Goal: Task Accomplishment & Management: Manage account settings

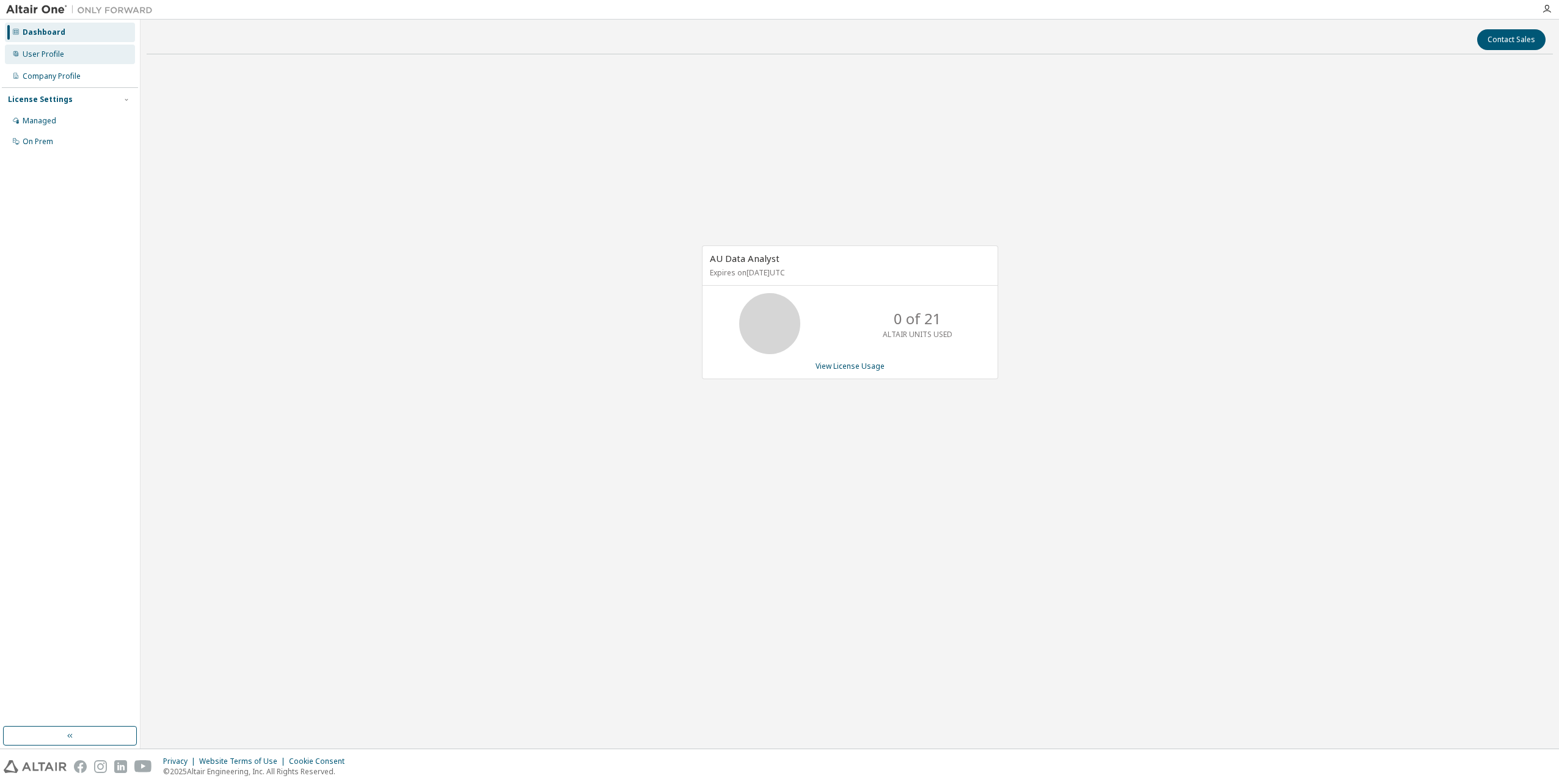
click at [40, 47] on div "User Profile" at bounding box center [69, 54] width 130 height 20
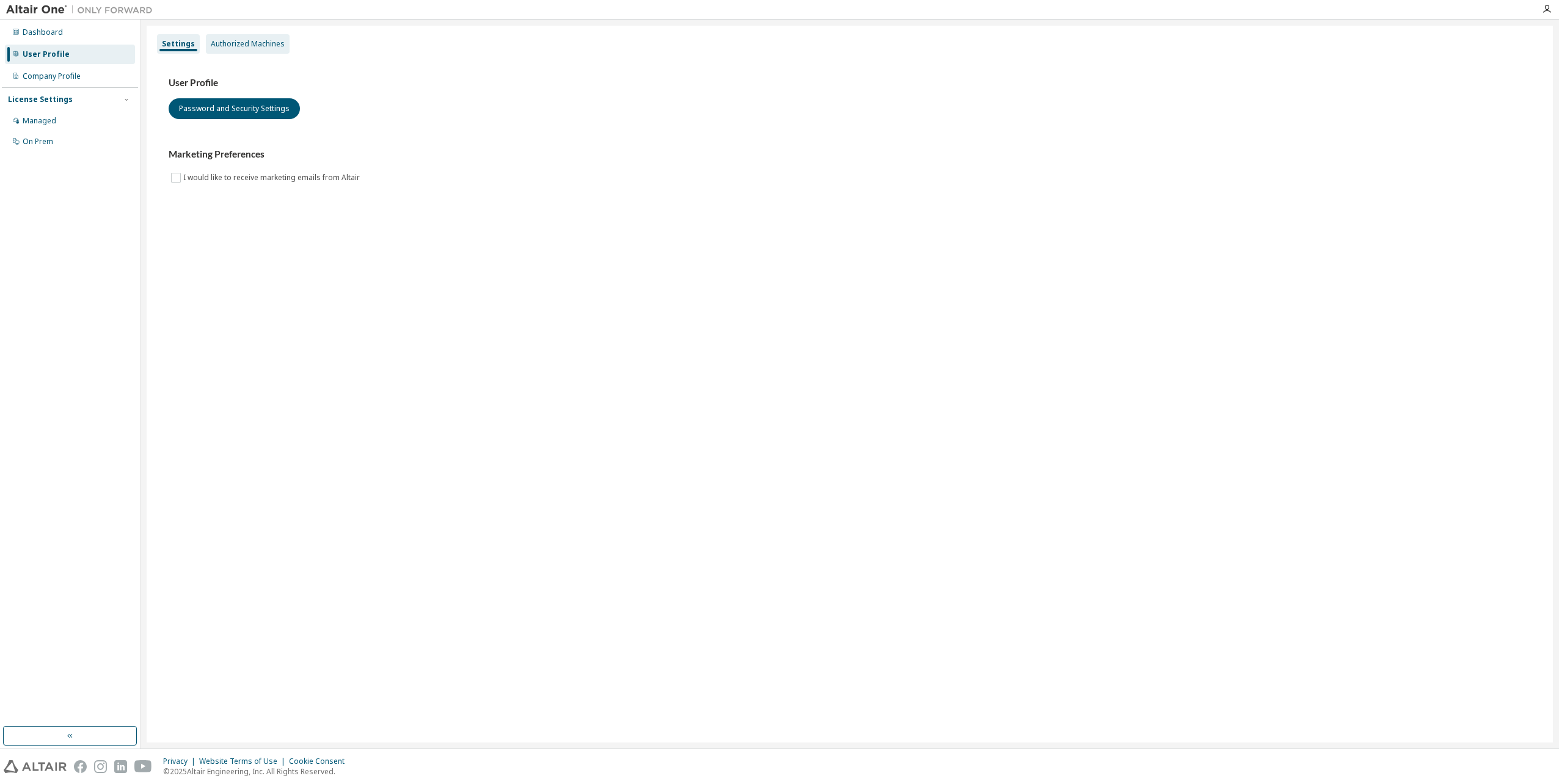
click at [269, 39] on div "Authorized Machines" at bounding box center [248, 44] width 74 height 9
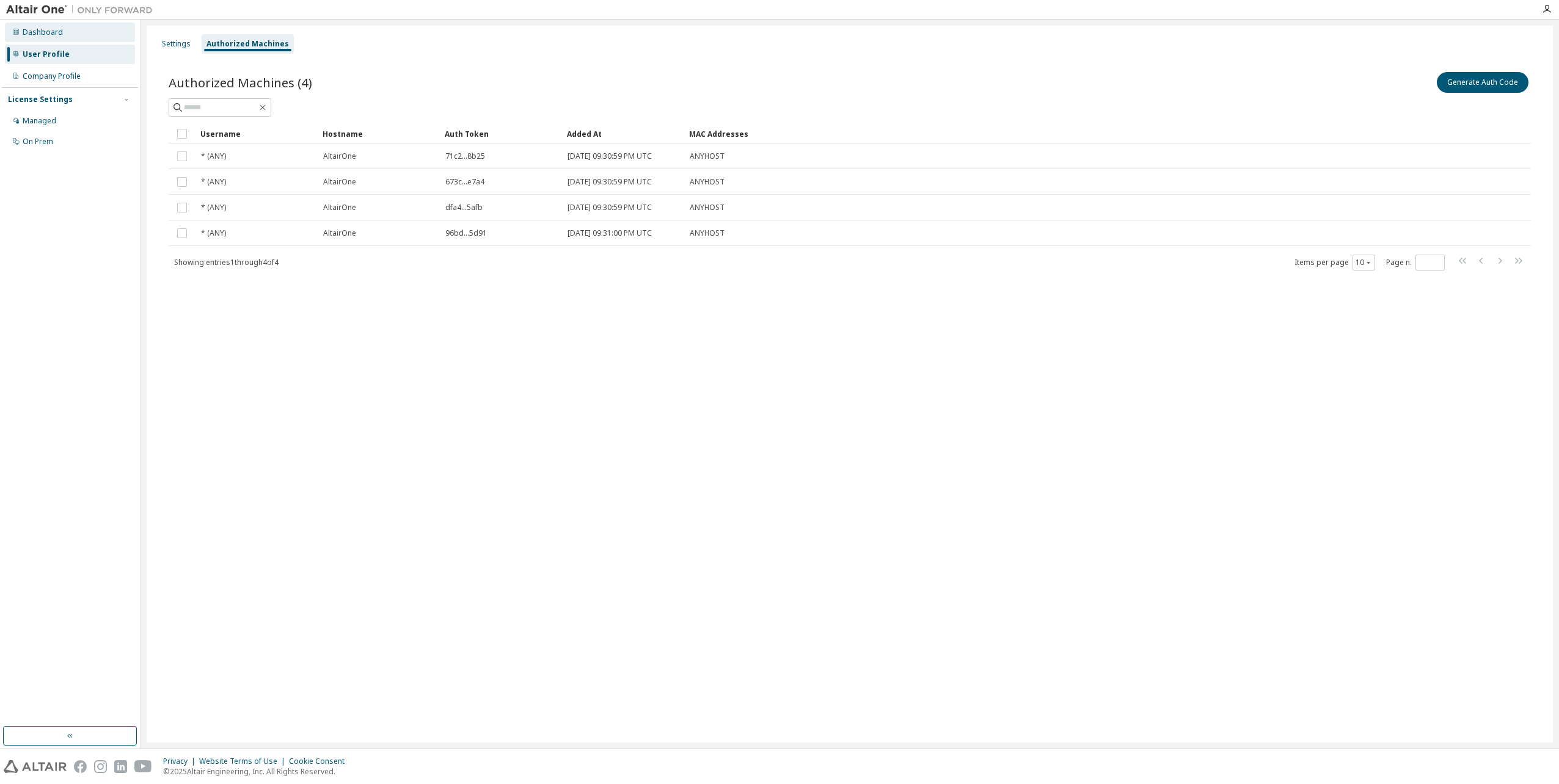
click at [74, 33] on div "Dashboard" at bounding box center [69, 32] width 130 height 20
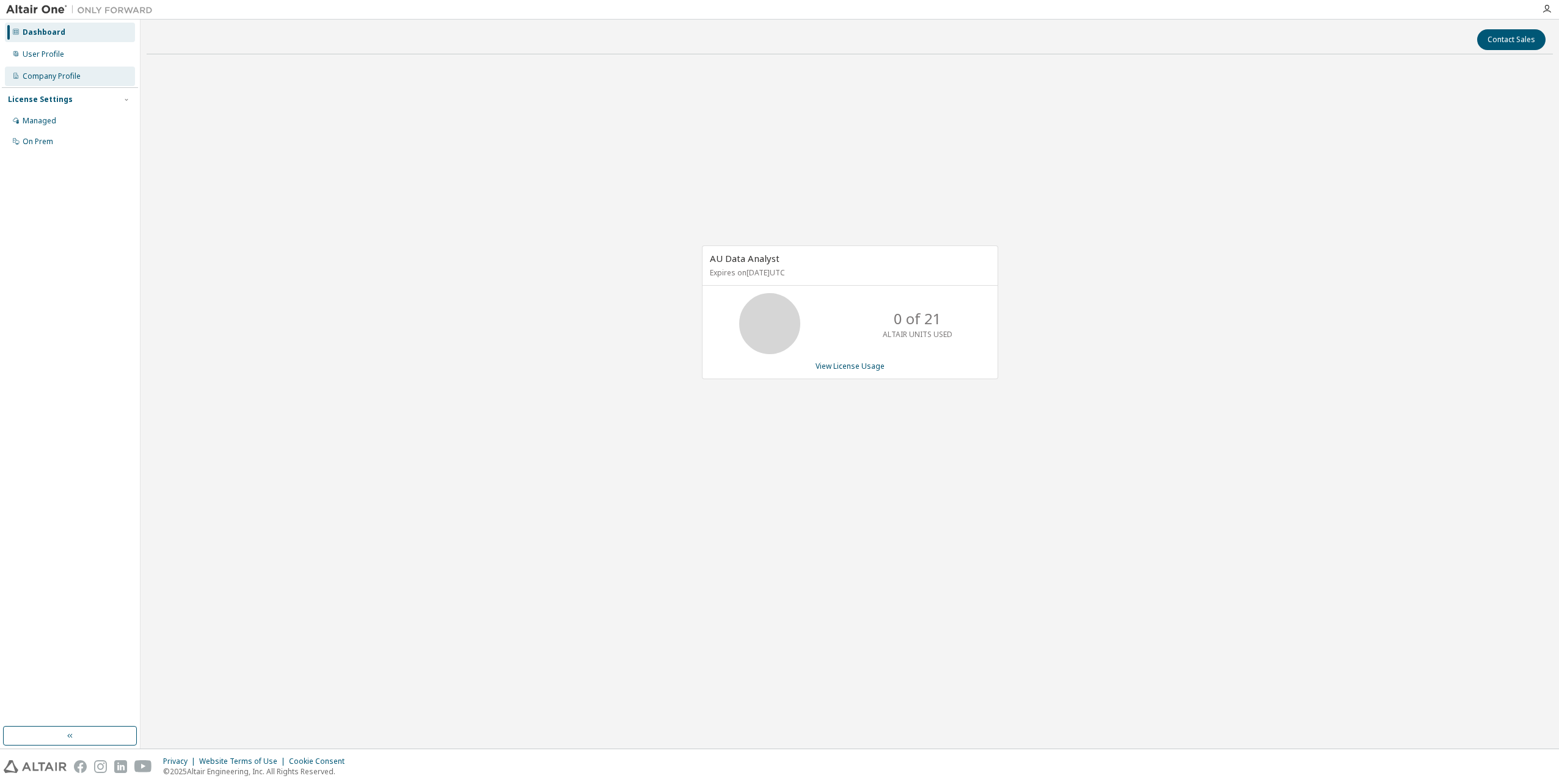
click at [92, 76] on div "Company Profile" at bounding box center [69, 76] width 130 height 20
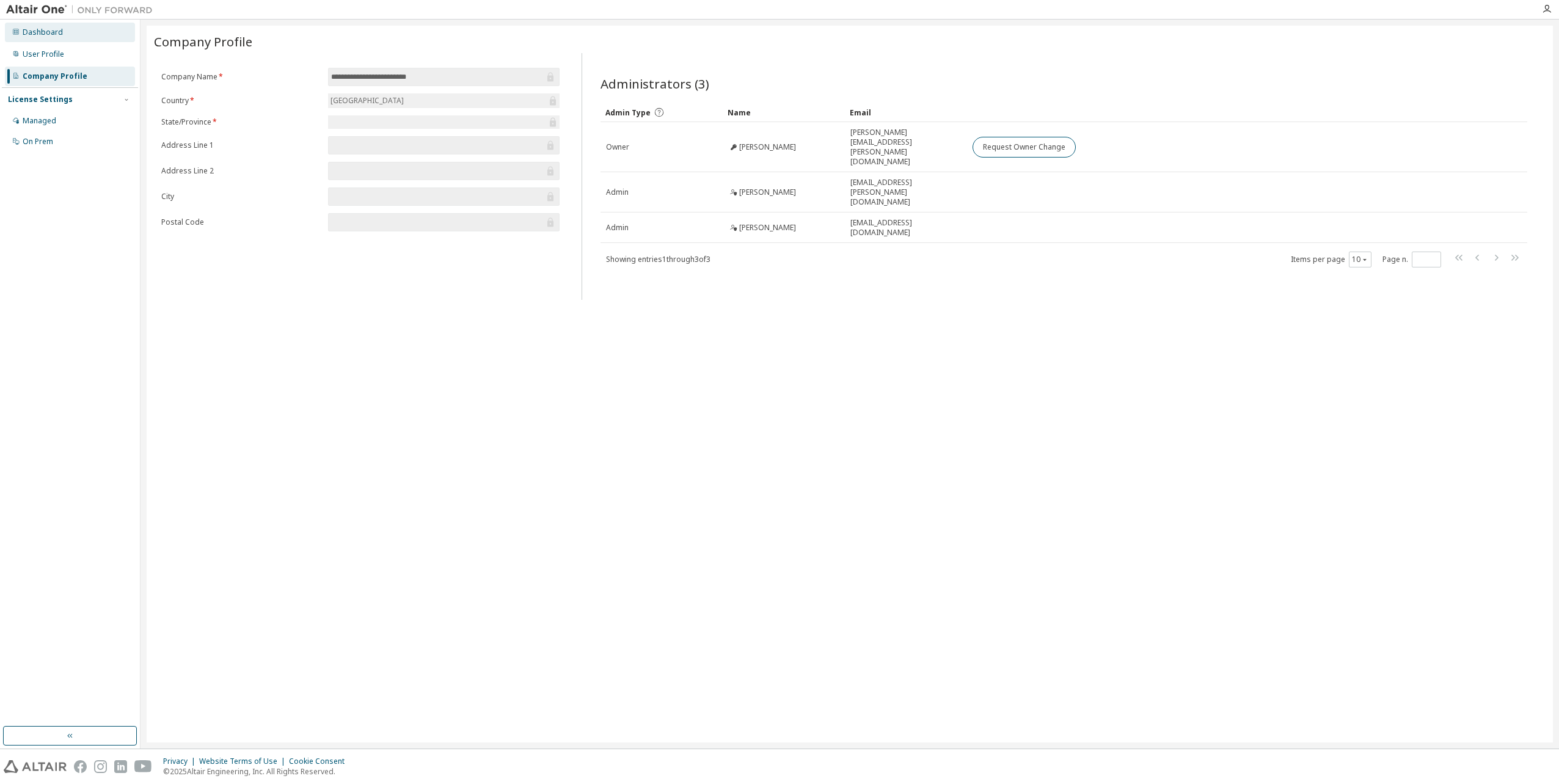
click at [40, 31] on div "Dashboard" at bounding box center [43, 32] width 40 height 9
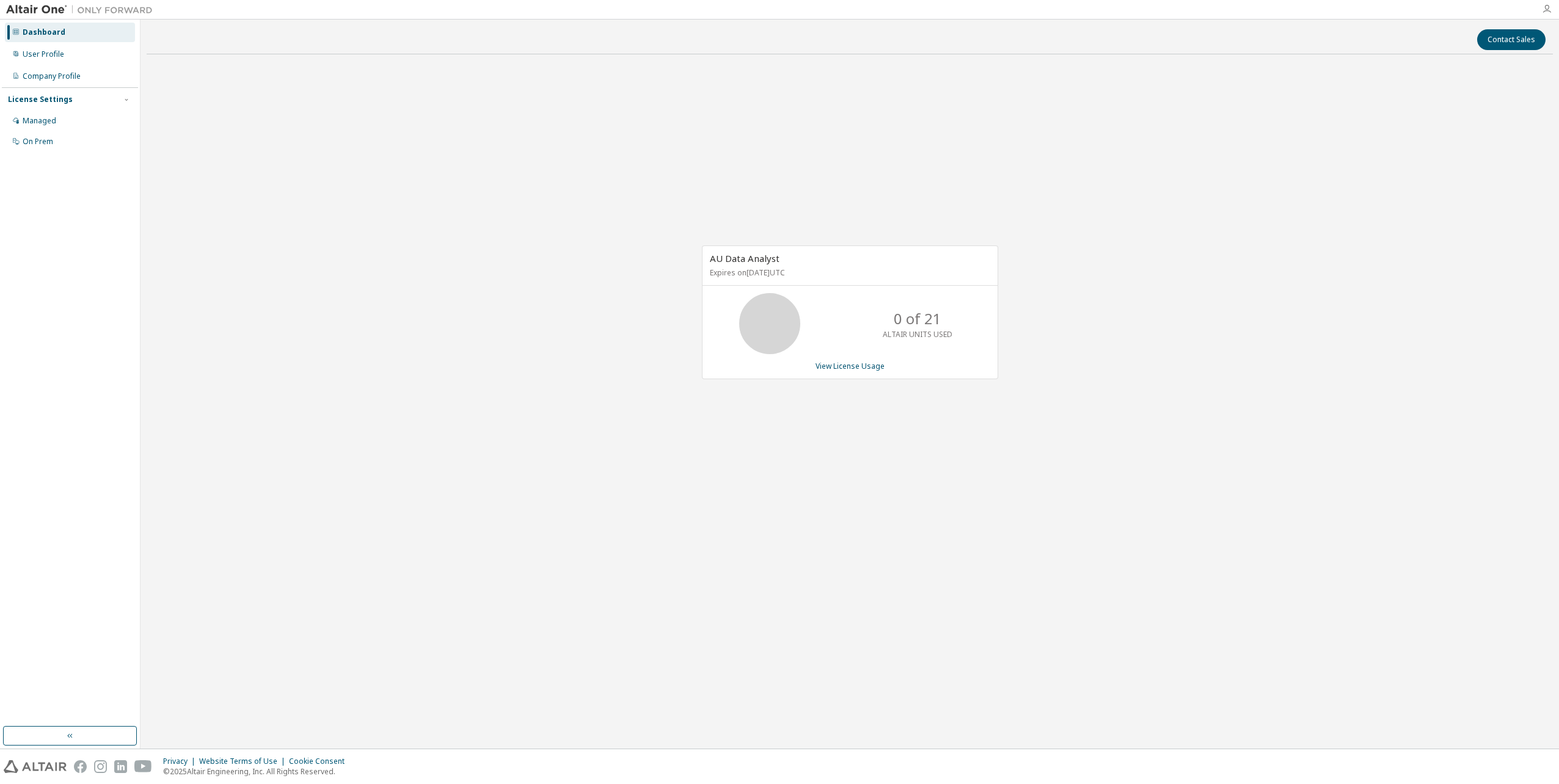
drag, startPoint x: 1557, startPoint y: 7, endPoint x: 1550, endPoint y: 9, distance: 7.3
click at [1552, 8] on div at bounding box center [1547, 9] width 24 height 9
click at [1550, 9] on icon "button" at bounding box center [1547, 9] width 9 height 9
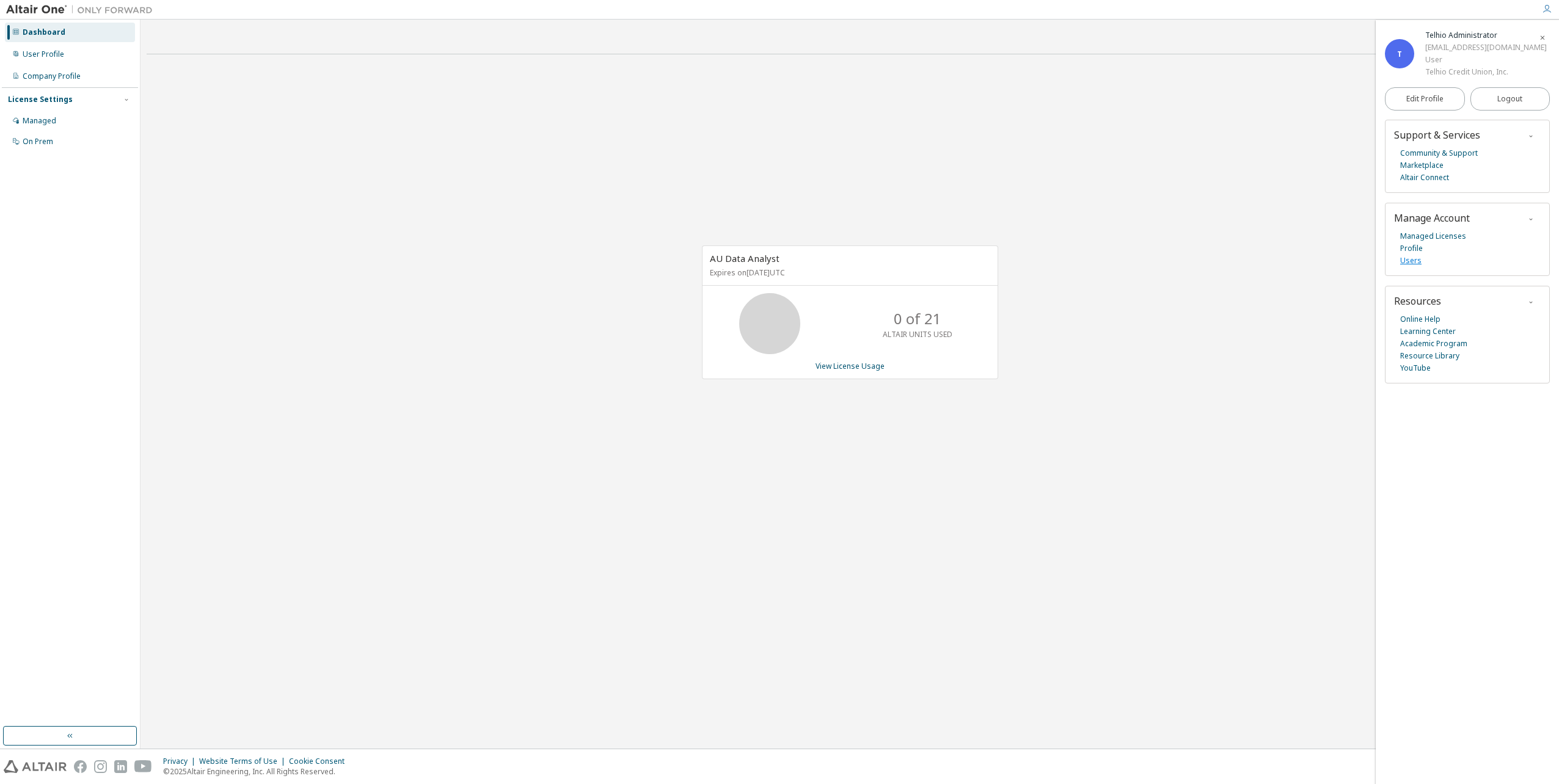
click at [1404, 259] on link "Users" at bounding box center [1411, 261] width 22 height 12
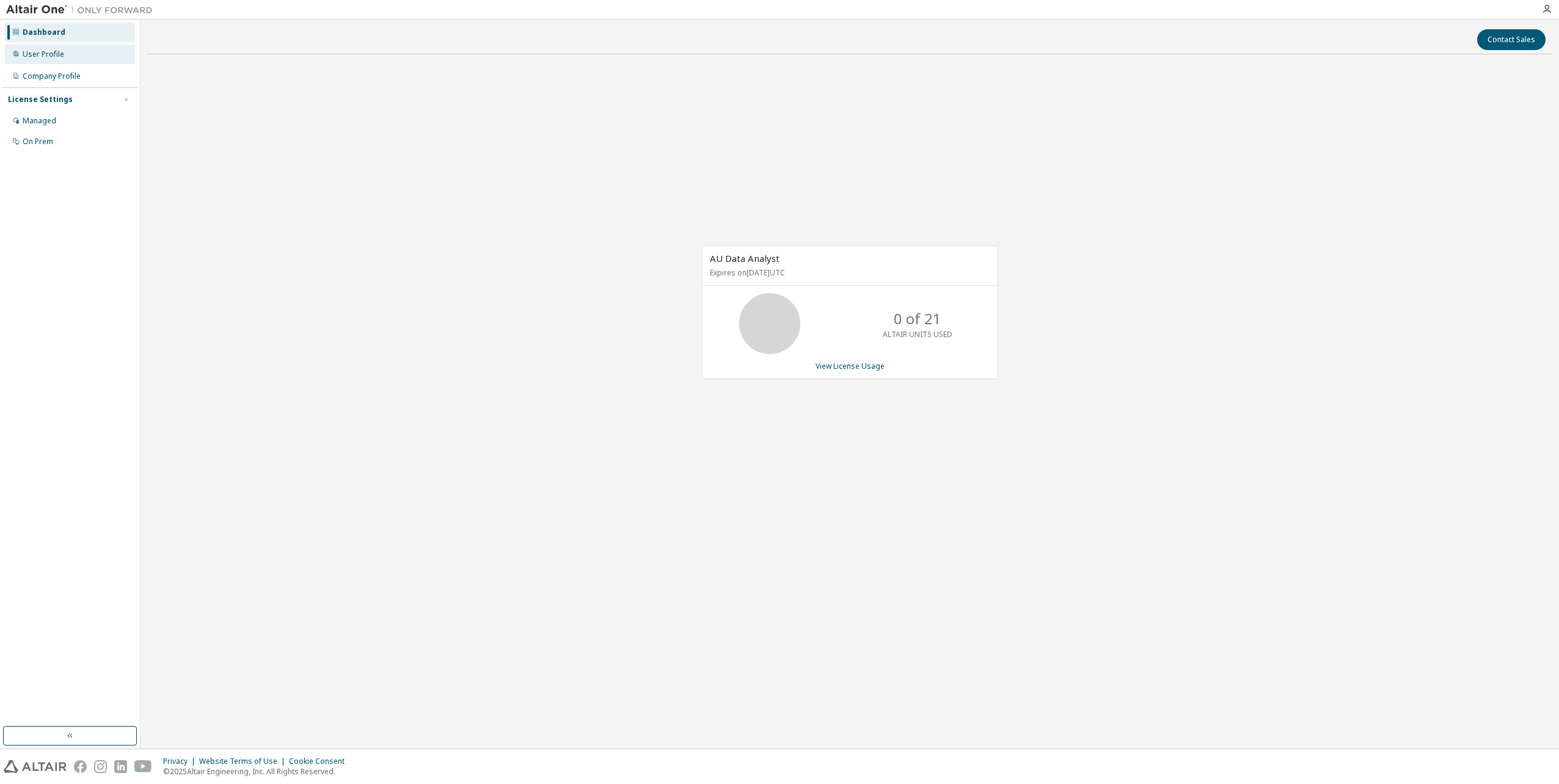
click at [72, 52] on div "User Profile" at bounding box center [69, 54] width 130 height 20
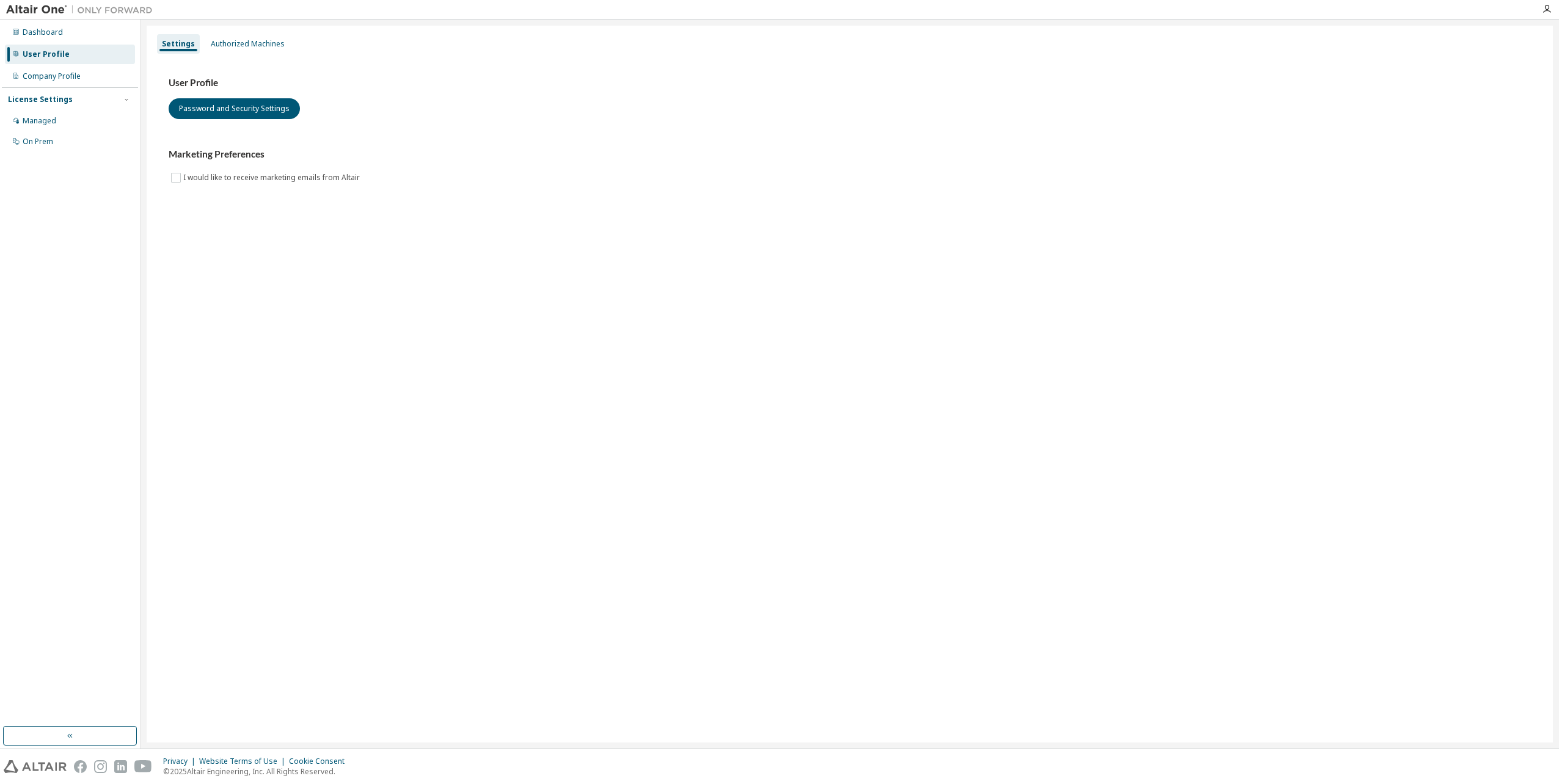
click at [63, 748] on div "Dashboard User Profile Company Profile License Settings Managed On Prem" at bounding box center [70, 384] width 140 height 729
drag, startPoint x: 74, startPoint y: 737, endPoint x: 127, endPoint y: 733, distance: 53.2
click at [83, 735] on button "button" at bounding box center [70, 735] width 134 height 20
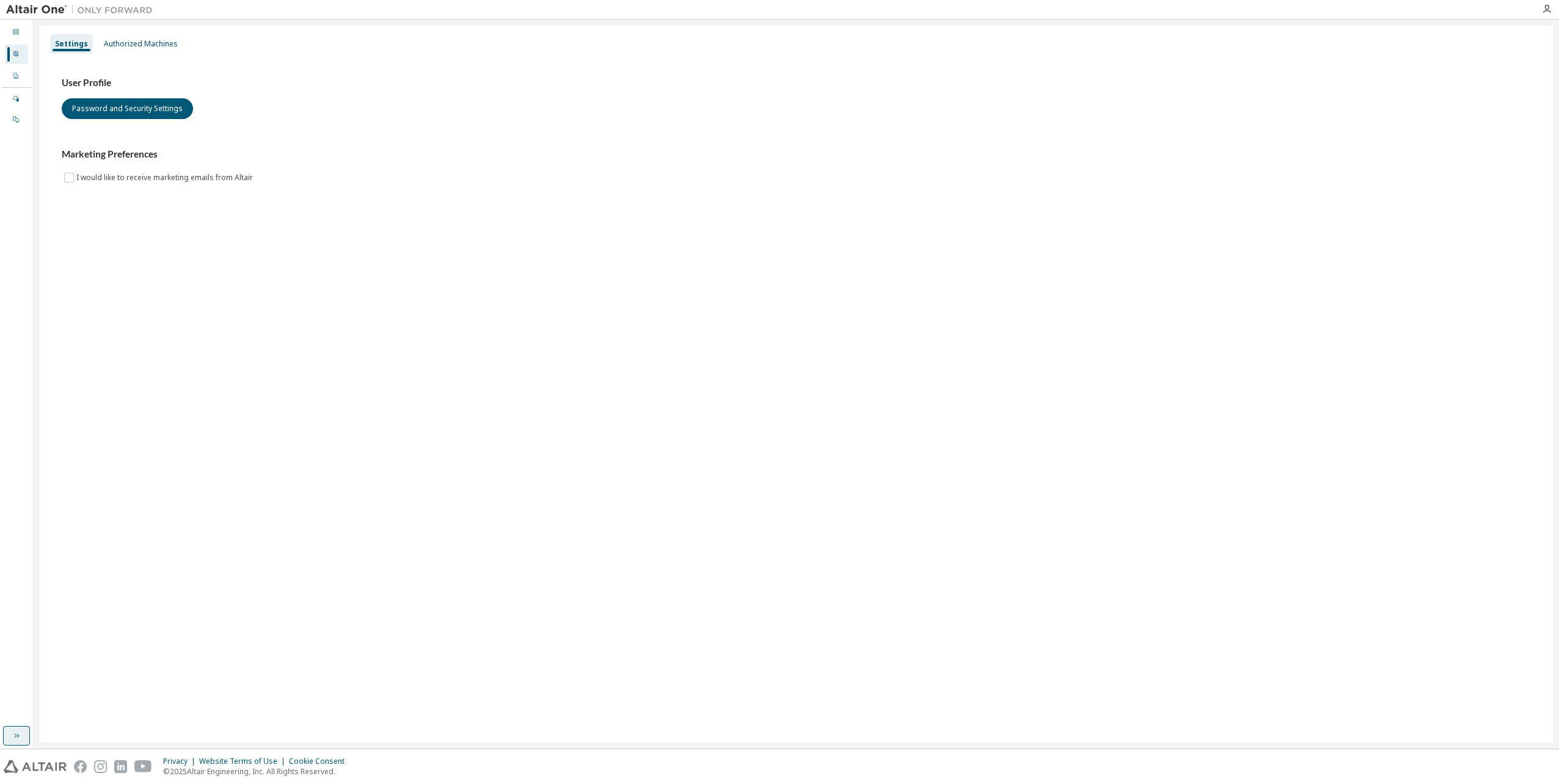
drag, startPoint x: 21, startPoint y: 735, endPoint x: 47, endPoint y: 735, distance: 26.0
click at [23, 735] on button "button" at bounding box center [17, 735] width 27 height 20
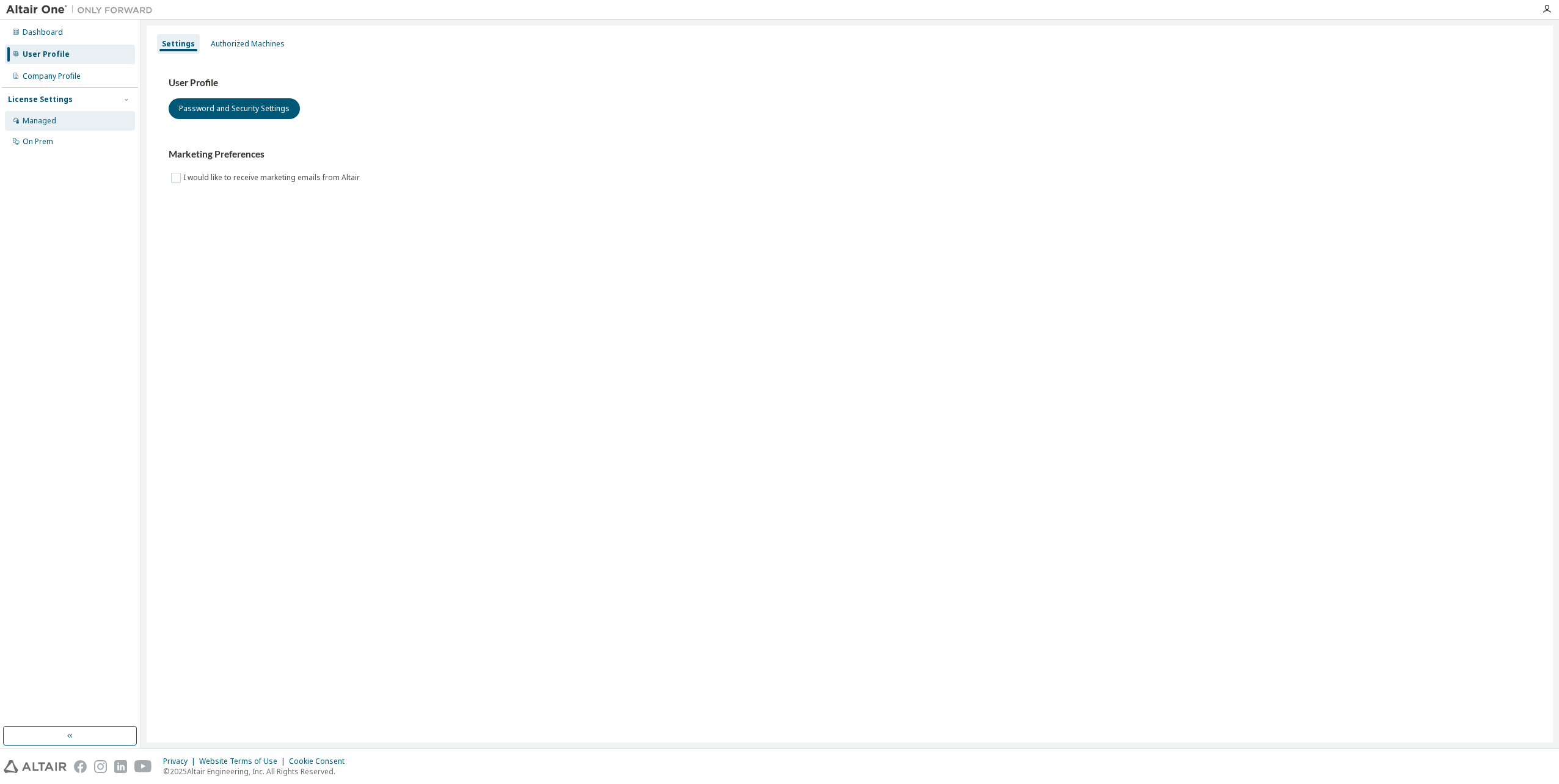
click at [32, 123] on div "Managed" at bounding box center [40, 121] width 34 height 9
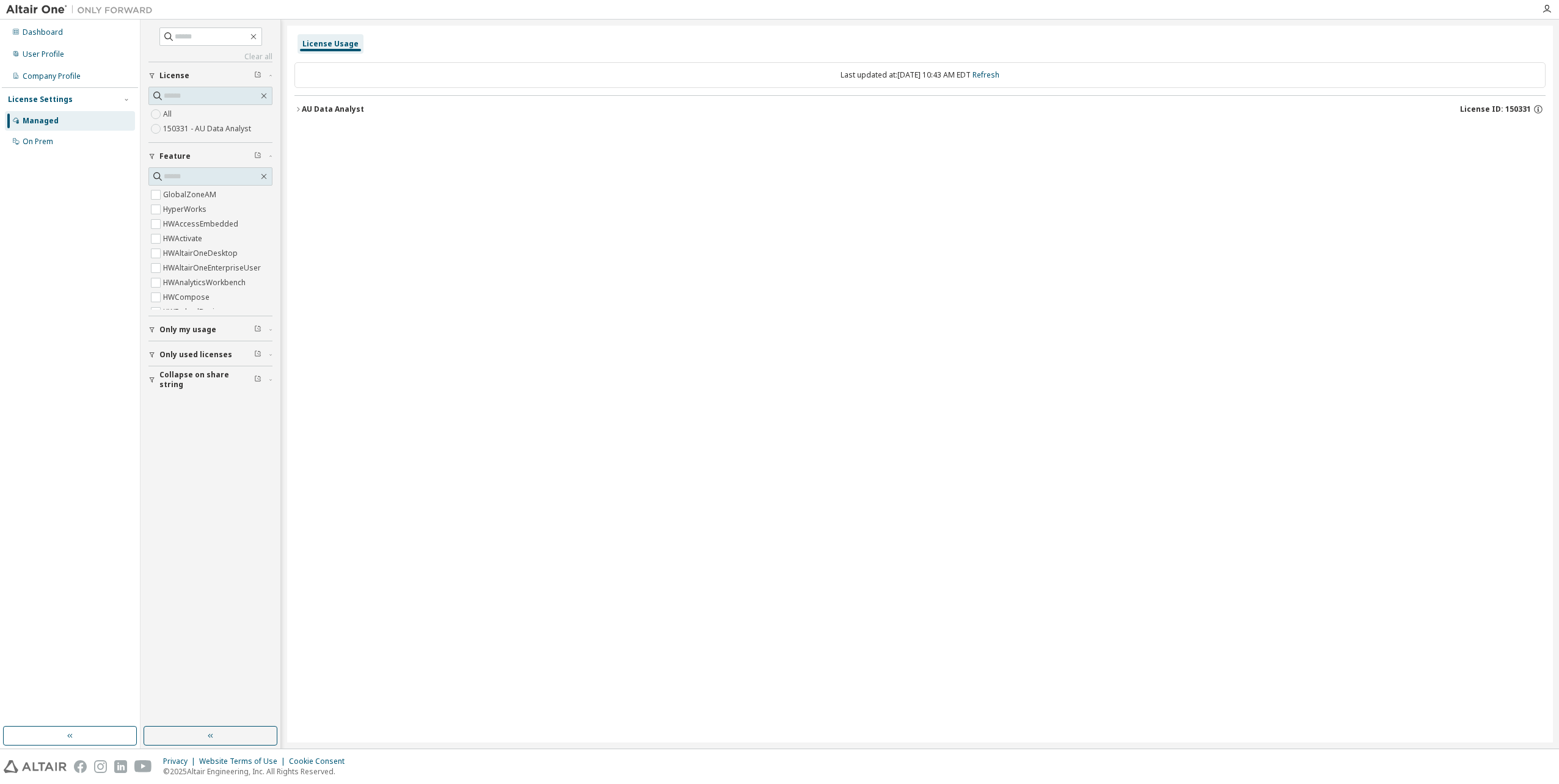
click at [302, 104] on div "AU Data Analyst" at bounding box center [333, 109] width 62 height 9
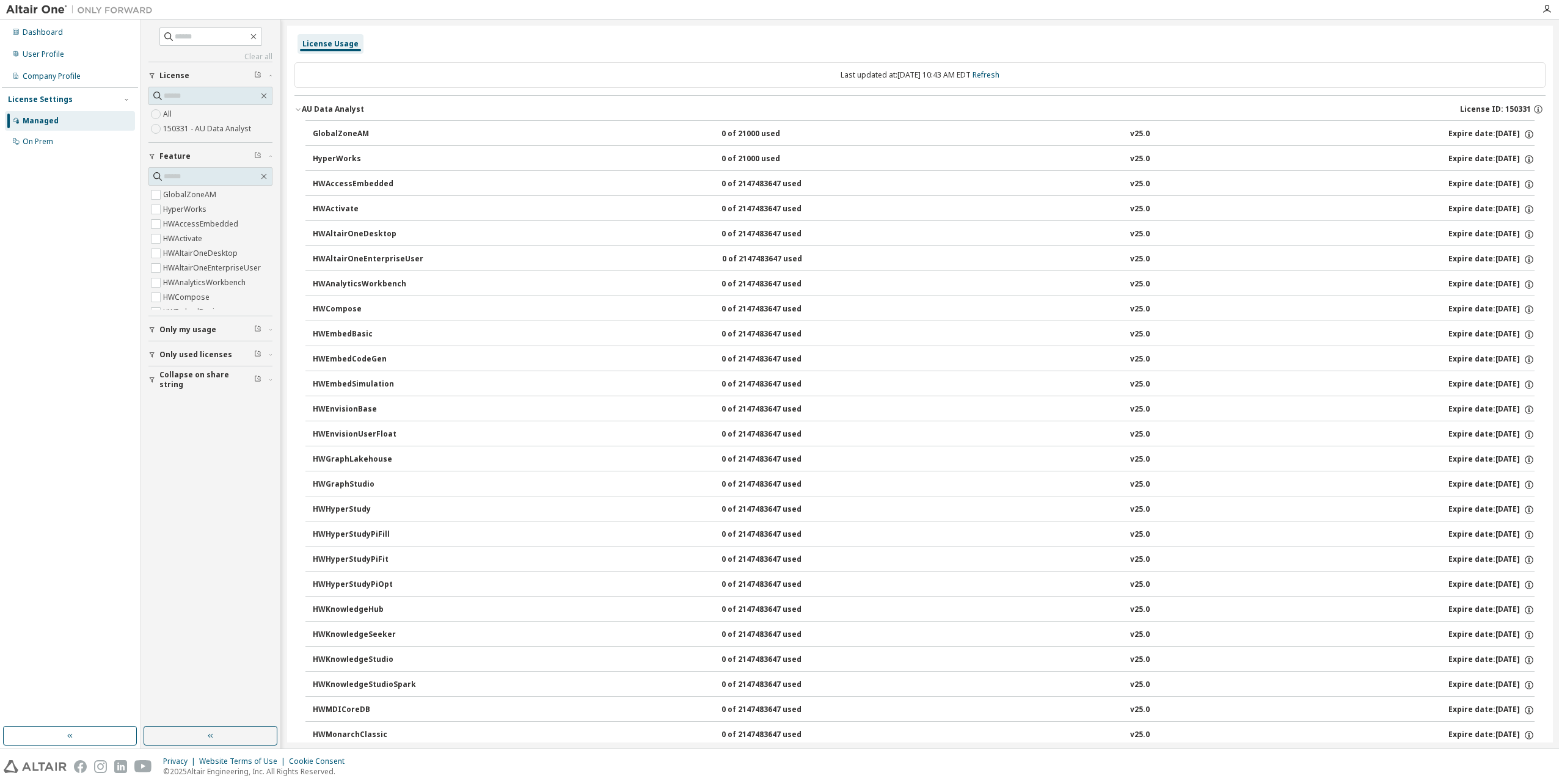
click at [51, 12] on img at bounding box center [82, 9] width 153 height 12
click at [51, 9] on img at bounding box center [82, 9] width 153 height 12
click at [127, 9] on img at bounding box center [82, 9] width 153 height 12
drag, startPoint x: 69, startPoint y: 742, endPoint x: 130, endPoint y: 741, distance: 61.0
click at [71, 742] on button "button" at bounding box center [70, 735] width 134 height 20
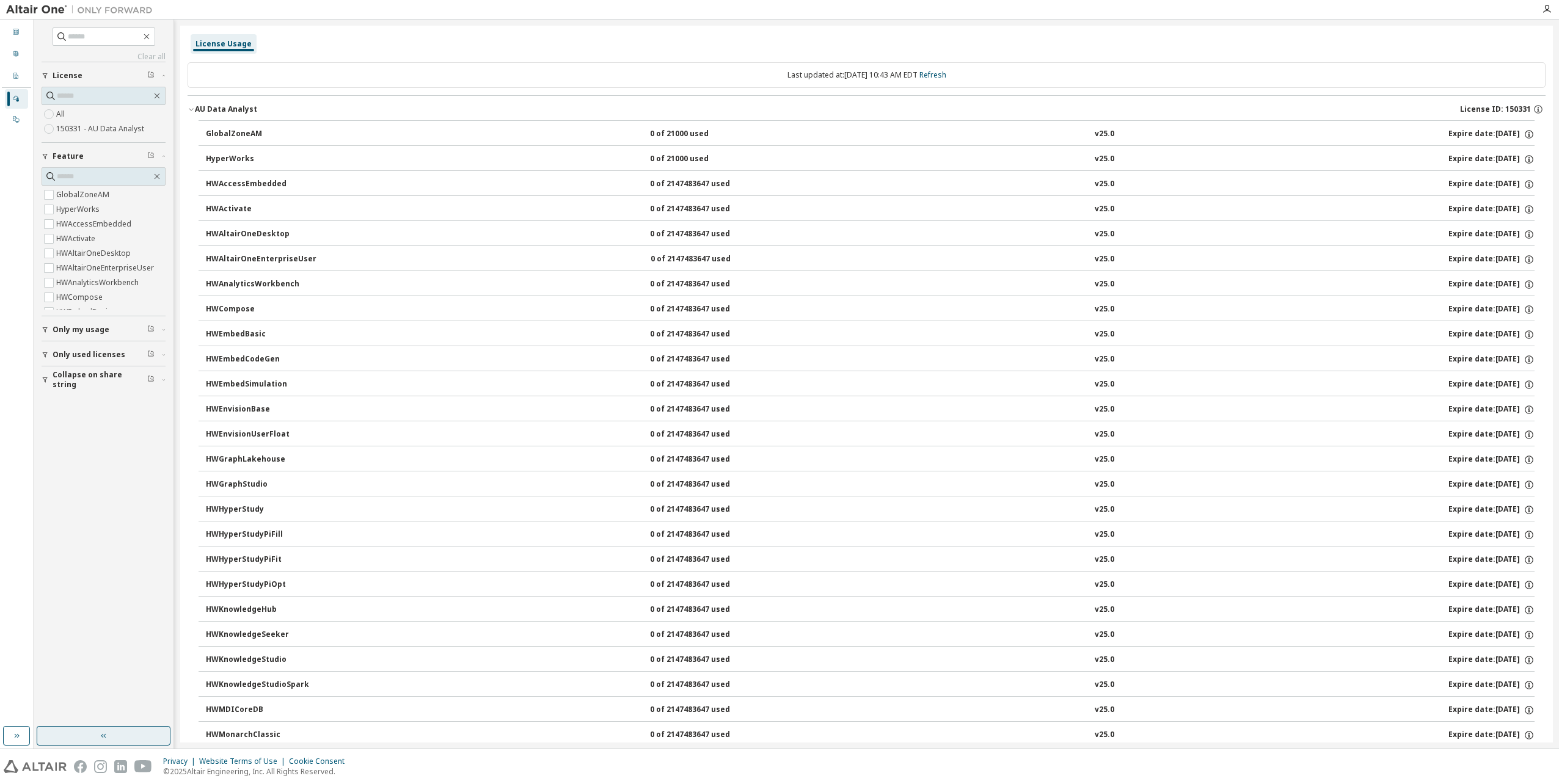
click at [71, 732] on button "button" at bounding box center [103, 735] width 134 height 20
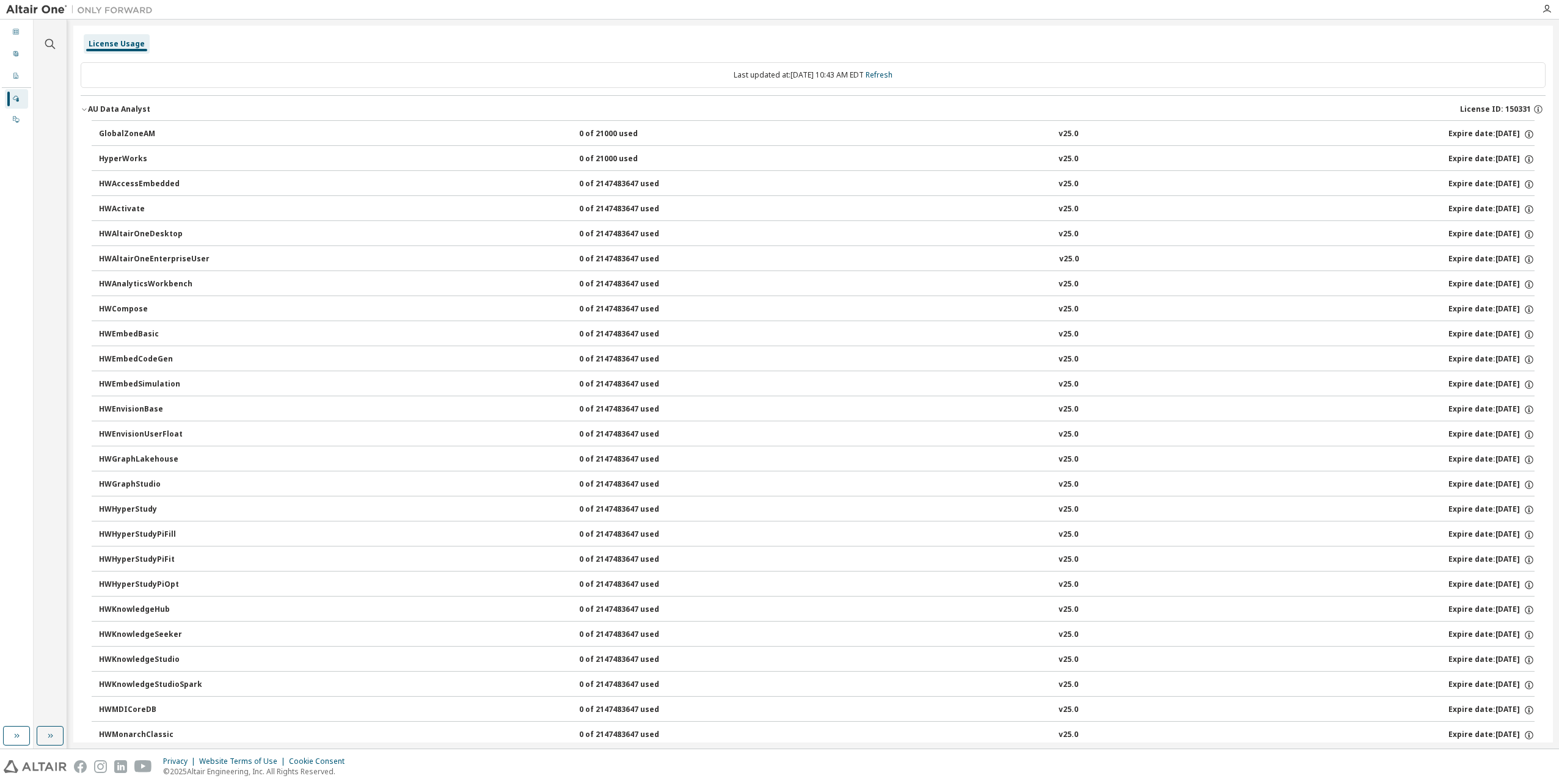
click at [25, 6] on img at bounding box center [82, 9] width 153 height 12
click at [123, 7] on img at bounding box center [82, 9] width 153 height 12
click at [1542, 9] on icon "button" at bounding box center [1547, 9] width 9 height 9
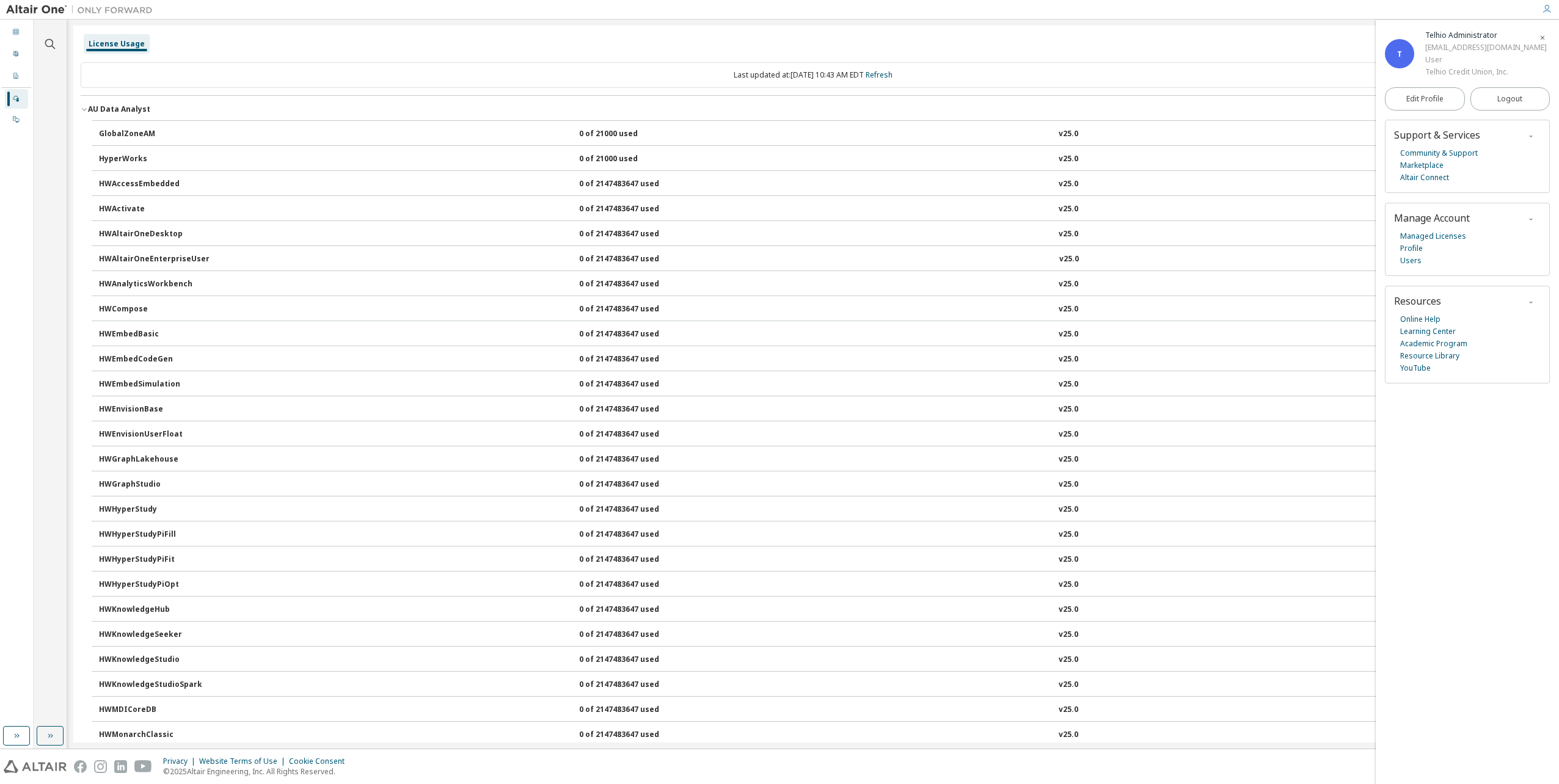
click at [1451, 38] on div "Telhio Administrator" at bounding box center [1486, 35] width 121 height 12
click at [1407, 257] on link "Users" at bounding box center [1411, 261] width 22 height 12
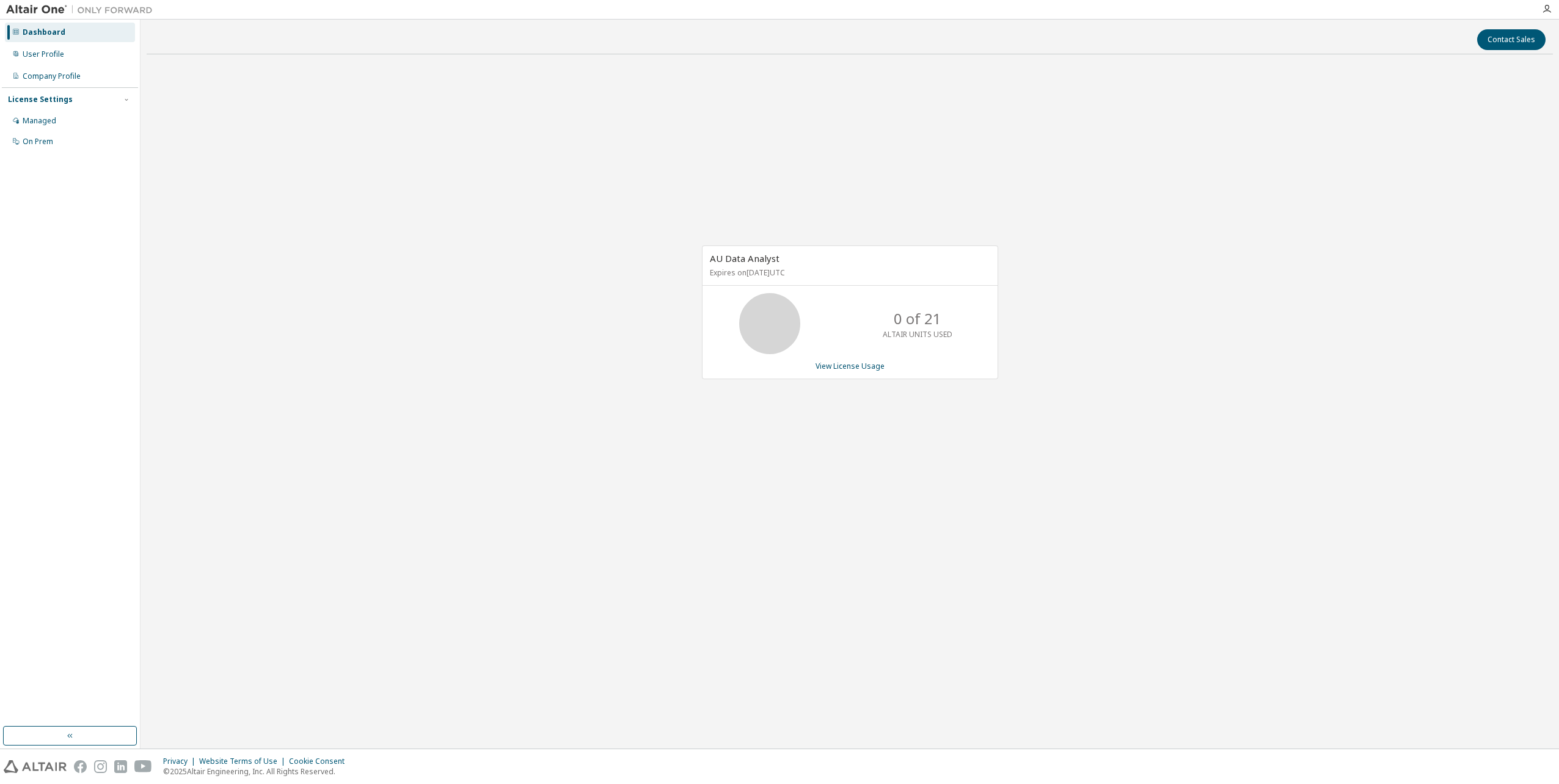
click at [38, 100] on div "License Settings" at bounding box center [40, 99] width 65 height 9
click at [63, 101] on div "License Settings" at bounding box center [40, 99] width 65 height 9
click at [42, 123] on div "Managed" at bounding box center [40, 121] width 34 height 9
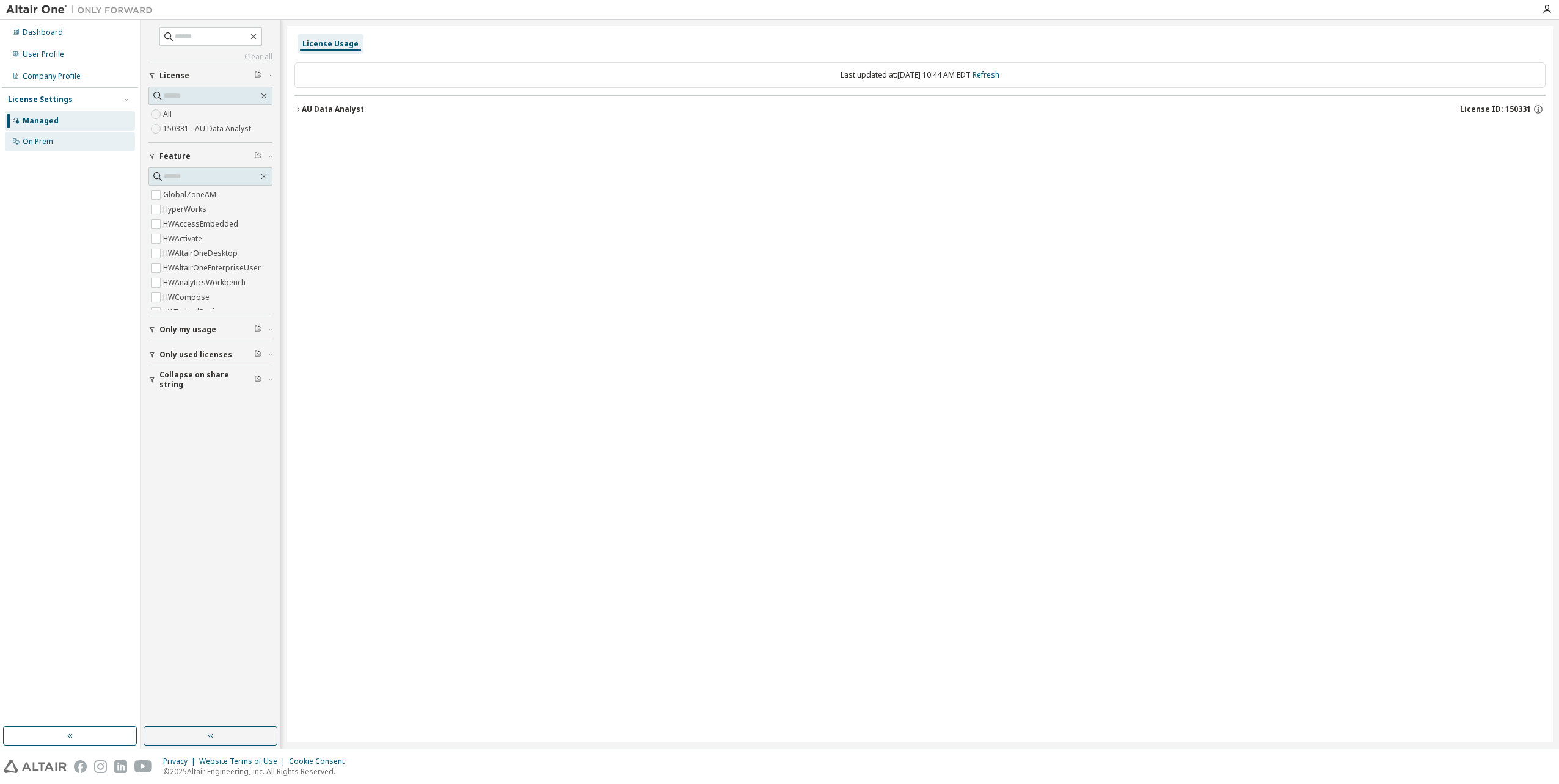
click at [42, 134] on div "On Prem" at bounding box center [69, 142] width 130 height 20
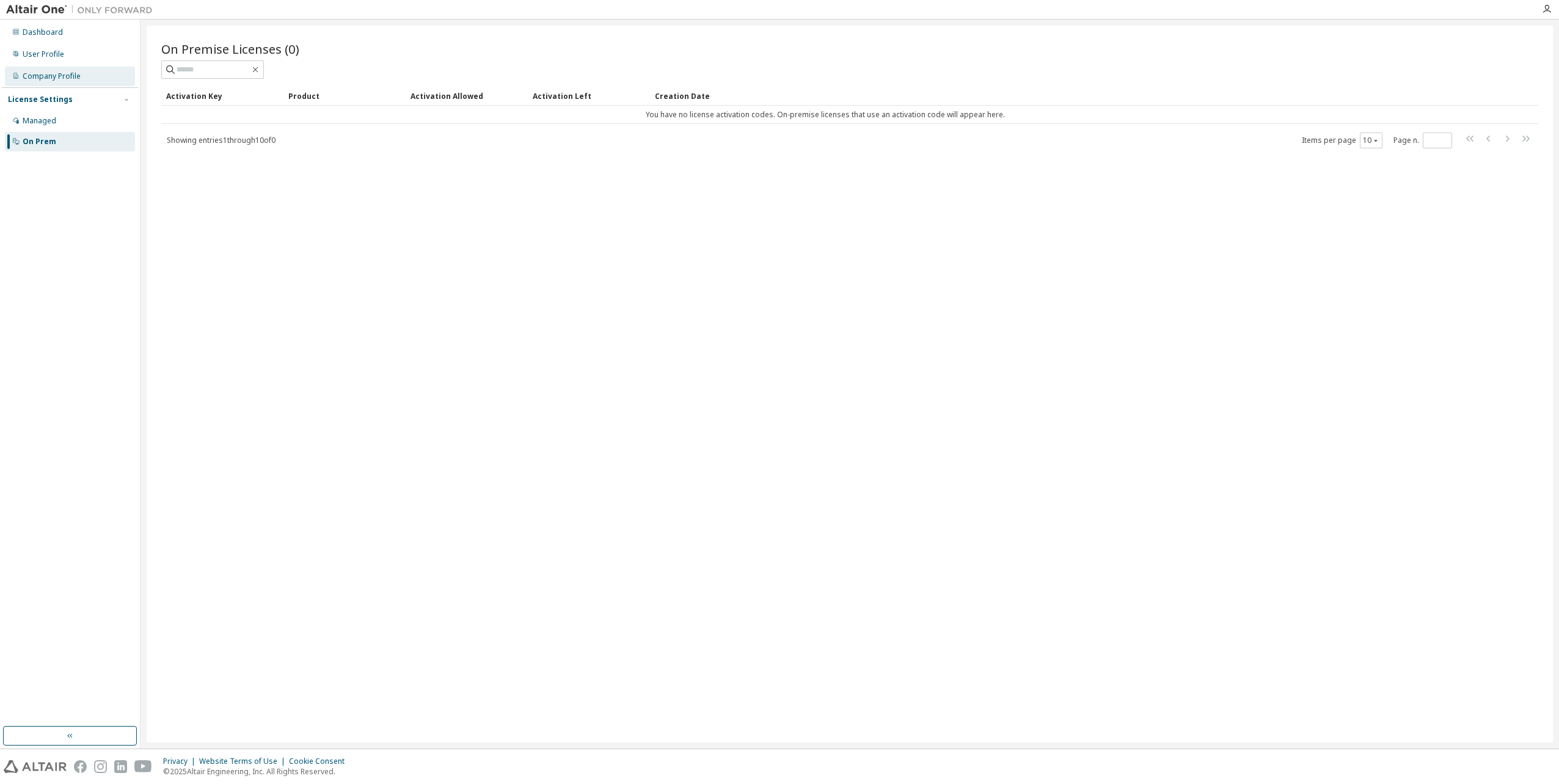
click at [67, 78] on div "Company Profile" at bounding box center [52, 76] width 58 height 9
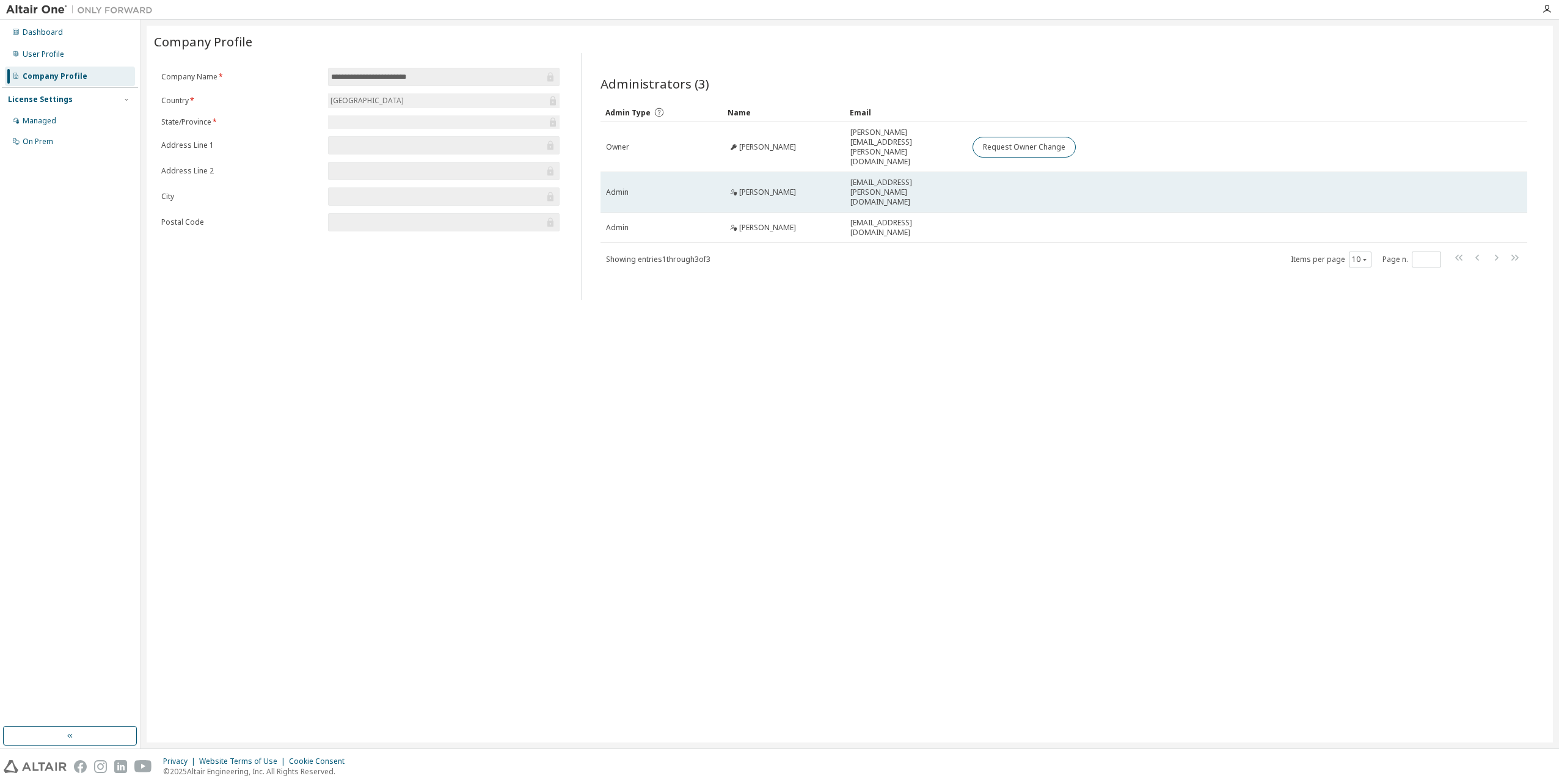
click at [910, 178] on span "carlton.cecil@telhio.org" at bounding box center [906, 192] width 111 height 29
click at [910, 178] on span "carlton.cecil@telhio.org" at bounding box center [906, 192] width 111 height 29
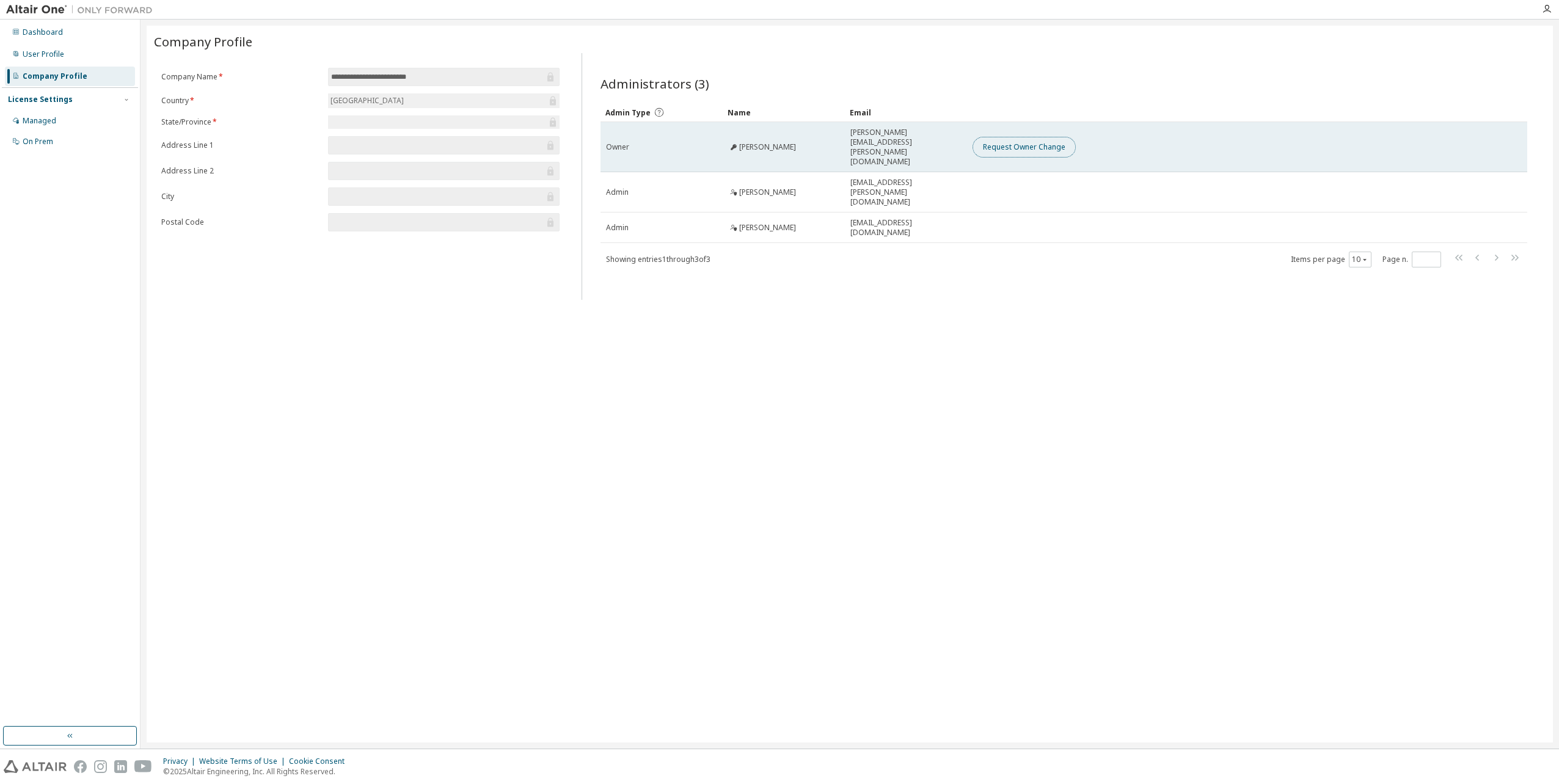
click at [1024, 137] on button "Request Owner Change" at bounding box center [1024, 147] width 103 height 21
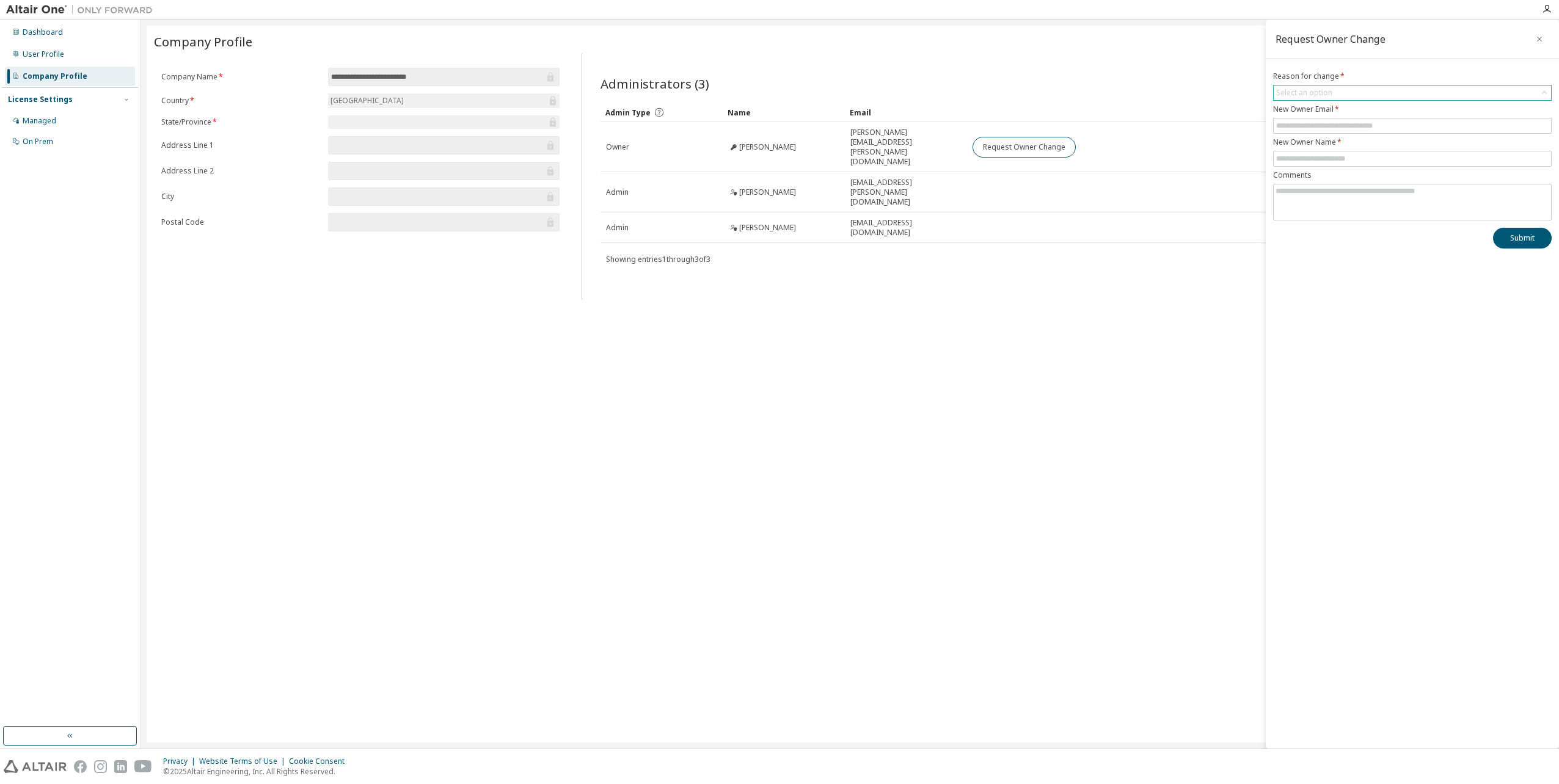
click at [1308, 90] on div "Select an option" at bounding box center [1304, 92] width 56 height 9
click at [1380, 126] on li "User has left organisation" at bounding box center [1412, 127] width 275 height 16
click at [1376, 125] on input "text" at bounding box center [1413, 125] width 272 height 9
type input "**********"
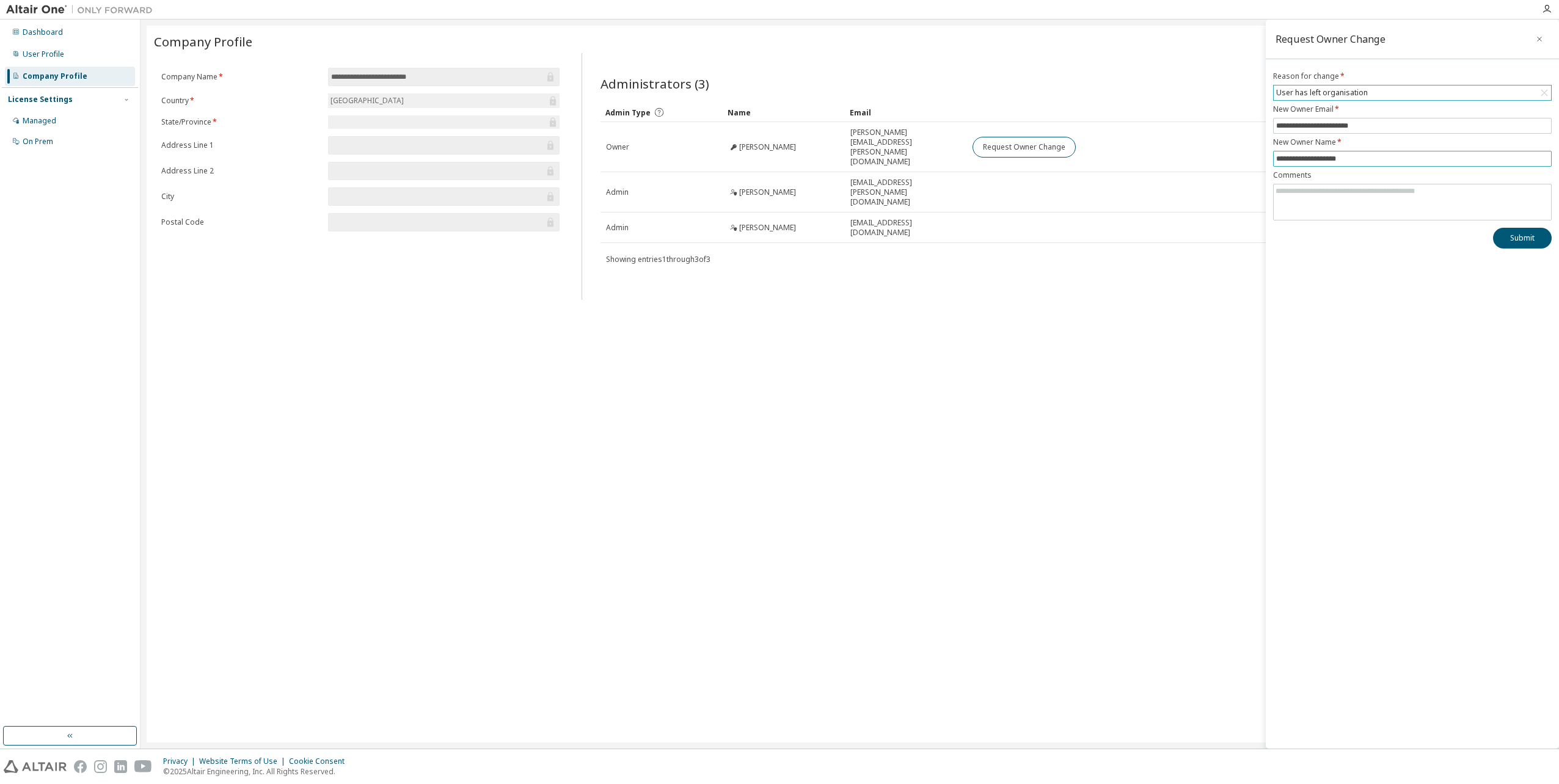
type input "**********"
click at [1258, 303] on div "**********" at bounding box center [850, 384] width 1407 height 717
click at [1519, 237] on button "Submit" at bounding box center [1522, 238] width 59 height 21
click at [634, 312] on div "**********" at bounding box center [850, 384] width 1407 height 717
click at [1537, 38] on icon "button" at bounding box center [1539, 39] width 9 height 9
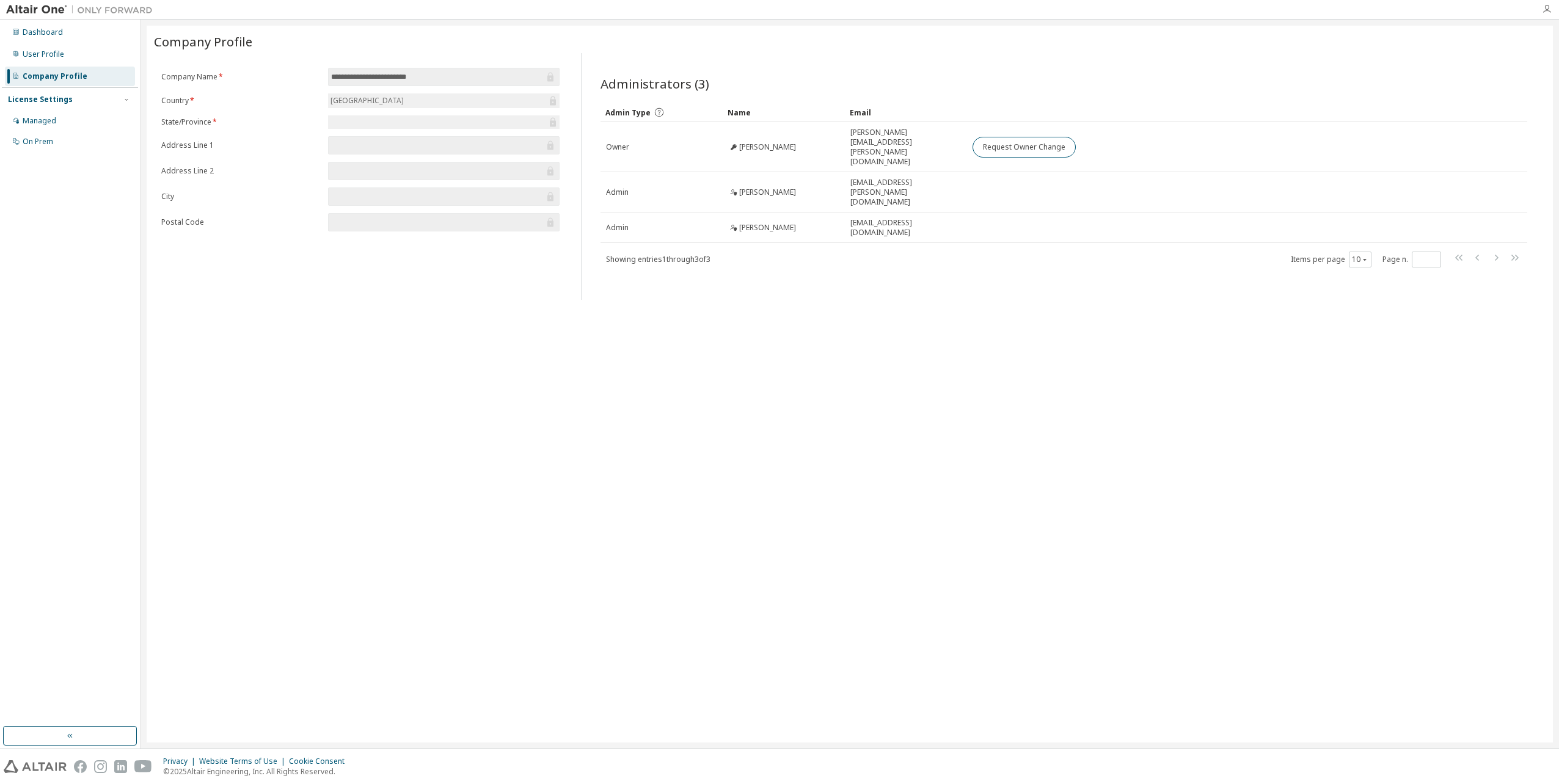
click at [1551, 11] on icon "button" at bounding box center [1547, 9] width 9 height 9
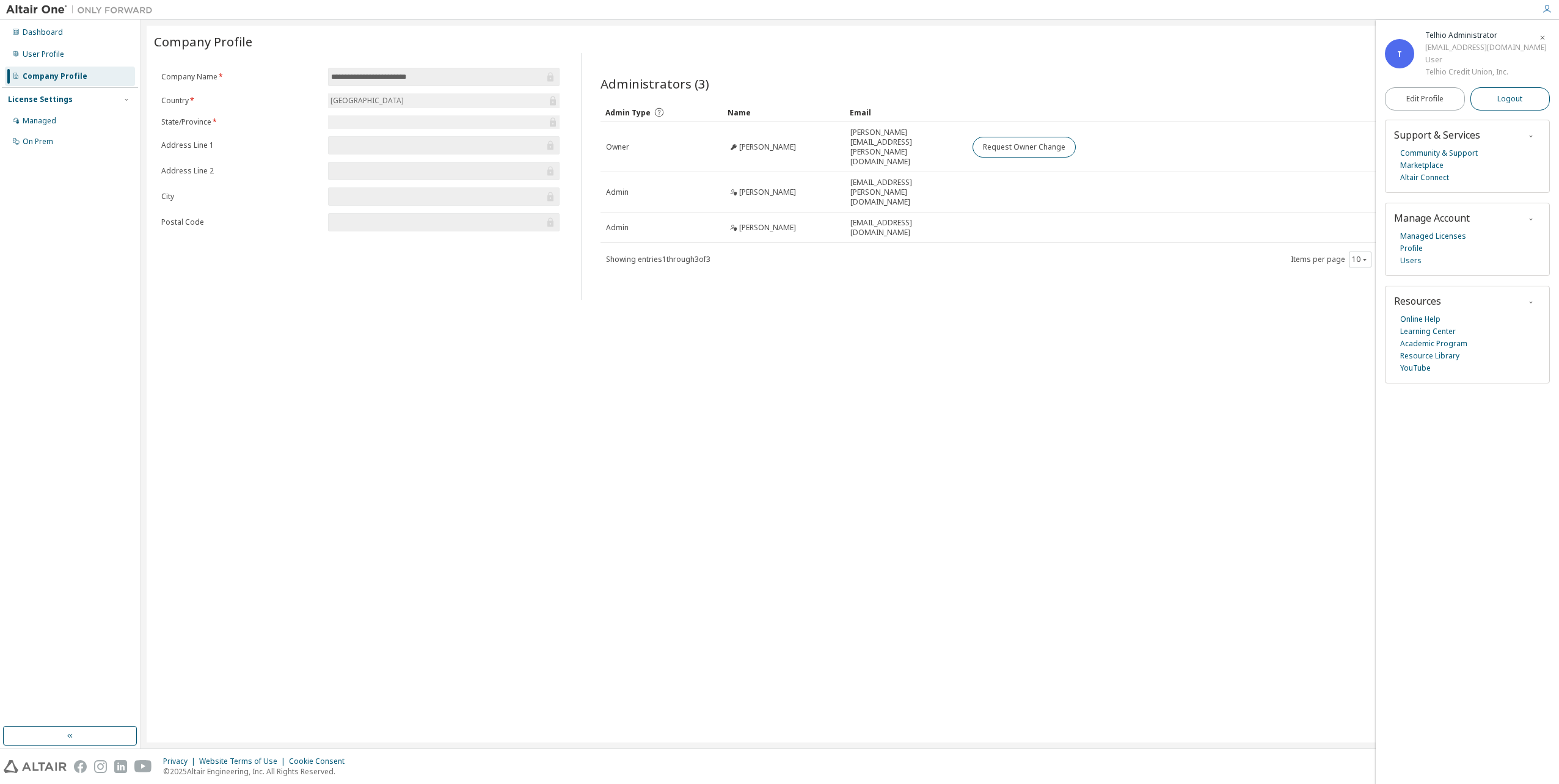
click at [1524, 102] on button "Logout" at bounding box center [1510, 99] width 80 height 23
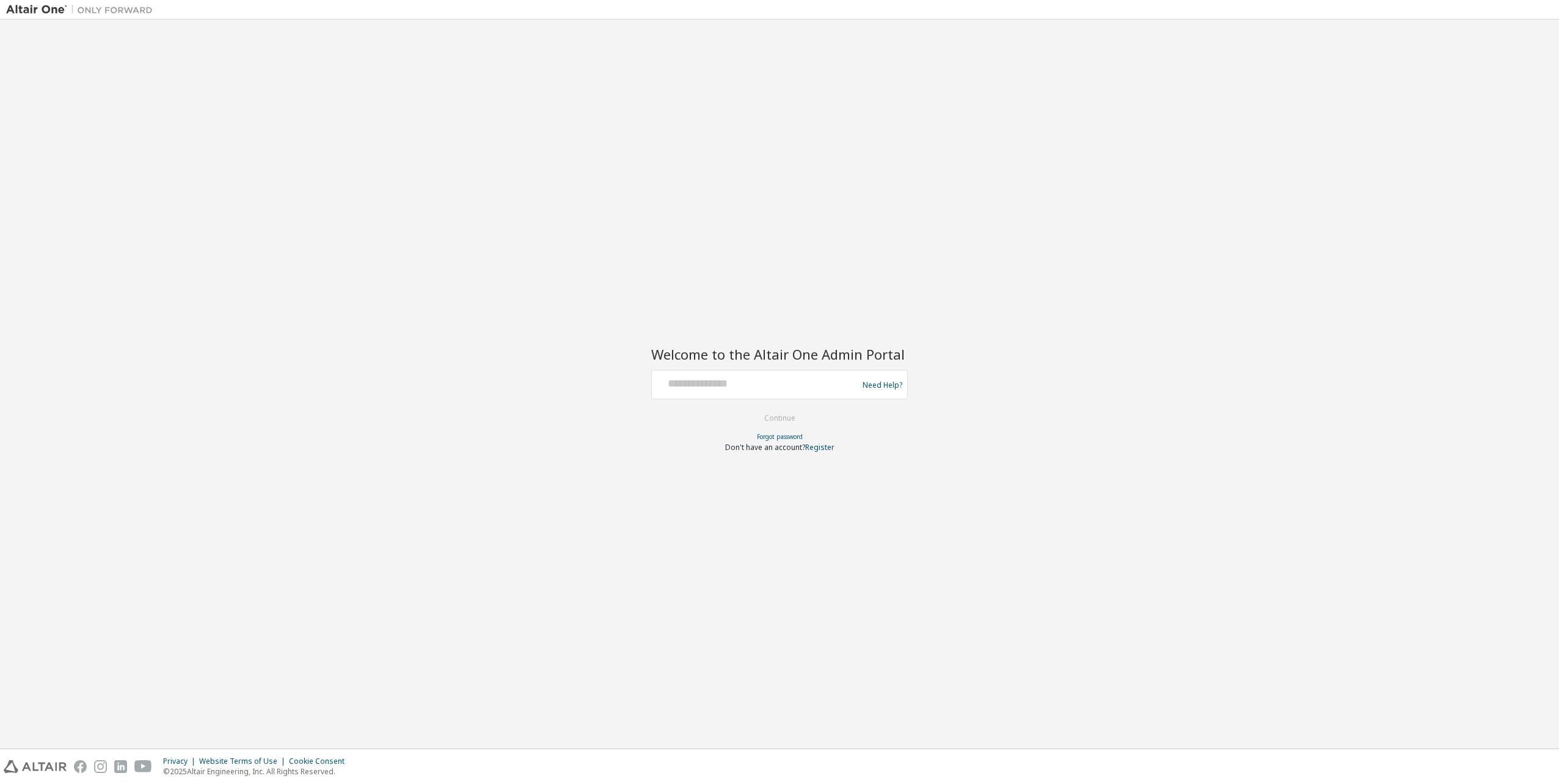
click at [782, 400] on form "Need Help? Please make sure that you provide your Global Login as email (e.g. @…" at bounding box center [780, 411] width 257 height 82
click at [765, 384] on input "text" at bounding box center [757, 382] width 200 height 18
type input "*****"
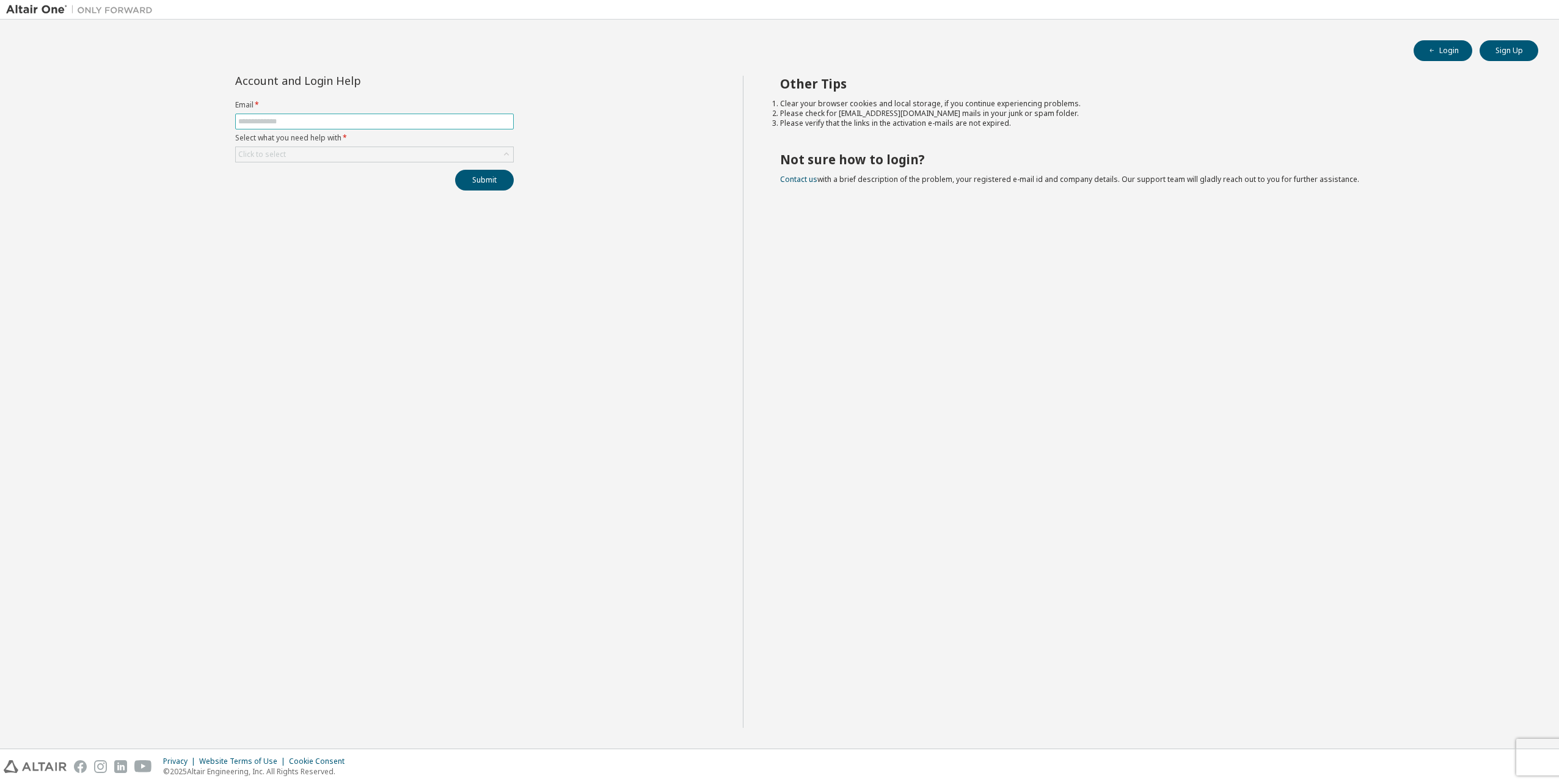
click at [394, 125] on input "text" at bounding box center [374, 121] width 272 height 9
type input "**********"
click at [326, 250] on div "**********" at bounding box center [374, 402] width 737 height 653
click at [332, 154] on div "Click to select" at bounding box center [374, 154] width 277 height 15
click at [318, 189] on li "I forgot my password" at bounding box center [374, 189] width 275 height 16
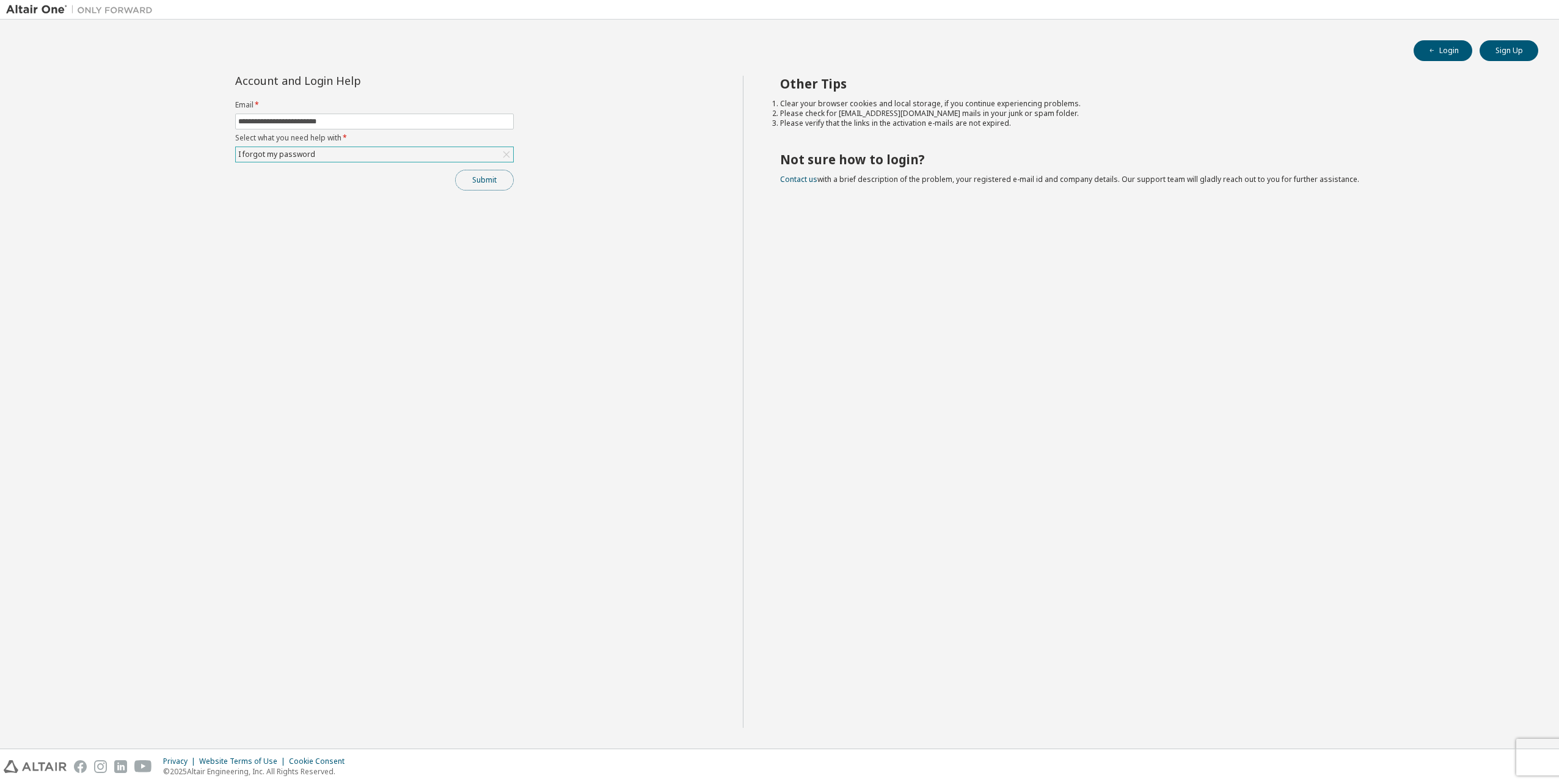
click at [484, 183] on button "Submit" at bounding box center [484, 180] width 59 height 21
drag, startPoint x: 469, startPoint y: 167, endPoint x: 484, endPoint y: 186, distance: 24.2
click at [469, 169] on div "**********" at bounding box center [374, 133] width 293 height 115
click at [482, 181] on button "Submit" at bounding box center [484, 180] width 59 height 21
click at [1531, 723] on icon "button" at bounding box center [1533, 722] width 7 height 7
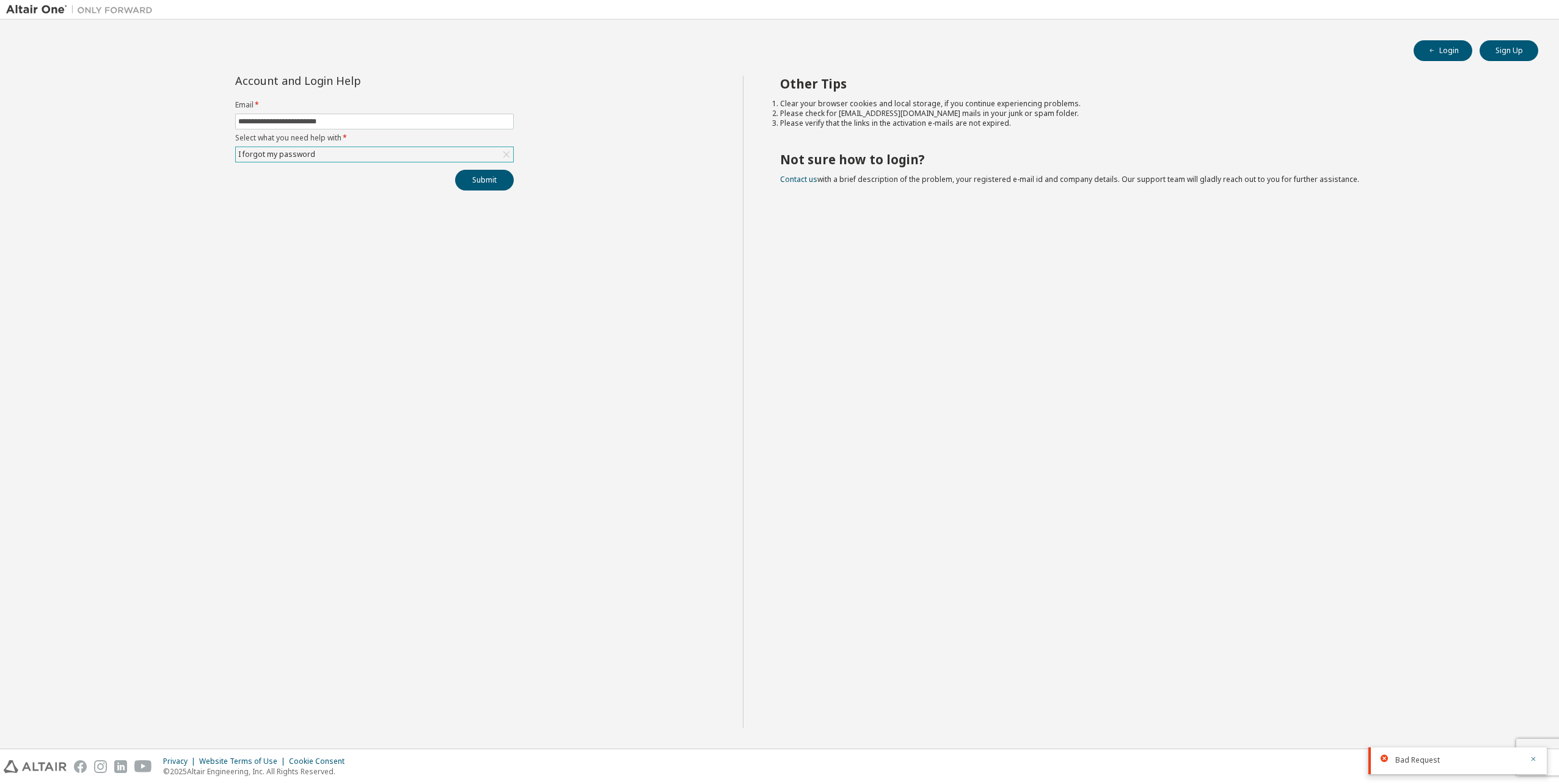
drag, startPoint x: 980, startPoint y: 449, endPoint x: 857, endPoint y: 398, distance: 133.2
click at [980, 448] on div "Other Tips Clear your browser cookies and local storage, if you continue experi…" at bounding box center [1148, 402] width 811 height 653
click at [387, 148] on div "I forgot my password" at bounding box center [374, 154] width 277 height 15
click at [313, 235] on li "My account is locked" at bounding box center [374, 237] width 275 height 16
click at [485, 185] on button "Submit" at bounding box center [484, 180] width 59 height 21
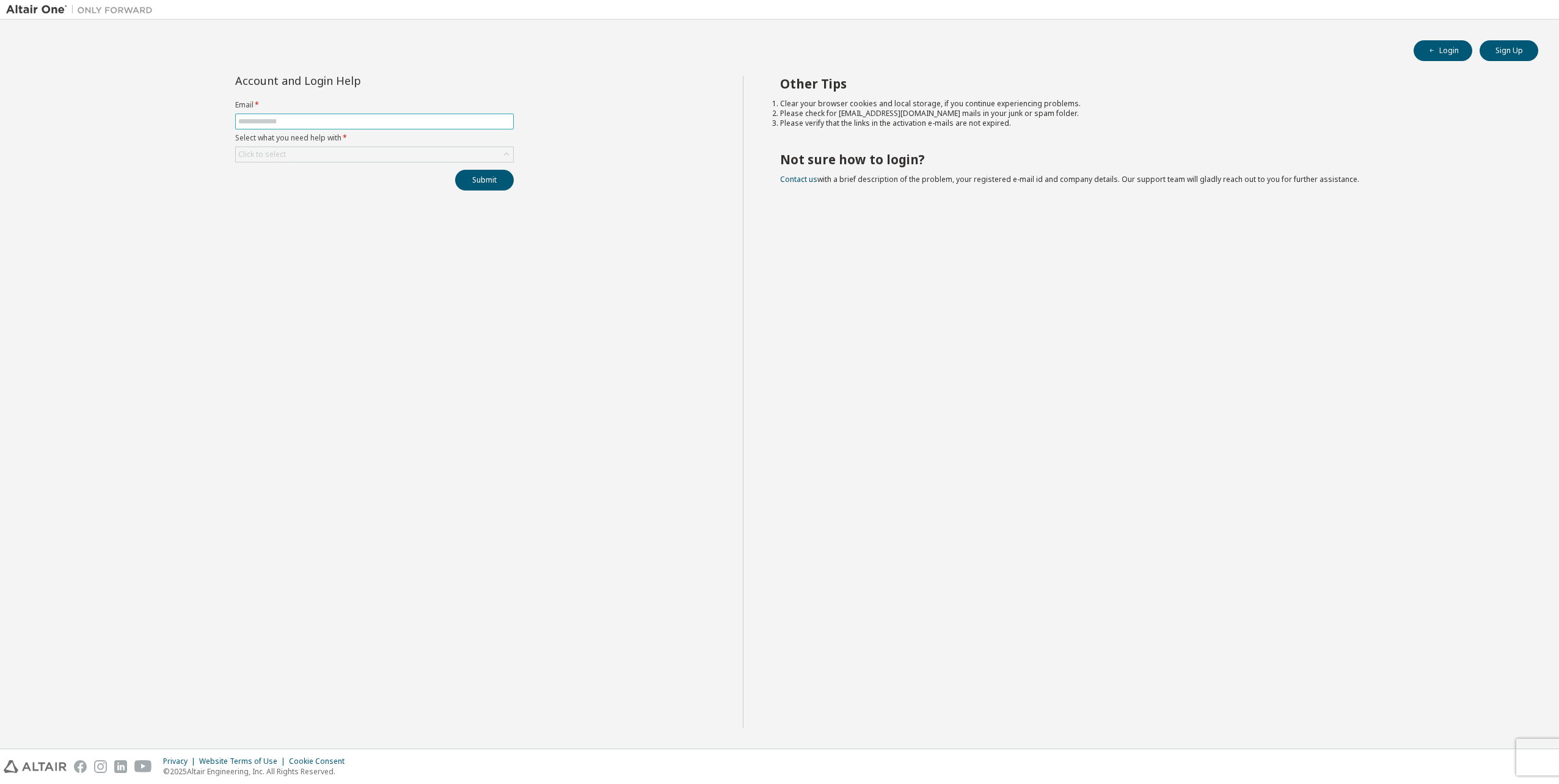
click at [374, 117] on input "text" at bounding box center [374, 121] width 272 height 9
type input "**********"
click at [387, 146] on form "**********" at bounding box center [374, 131] width 278 height 62
click at [388, 153] on div "Click to select" at bounding box center [374, 154] width 277 height 15
click at [355, 194] on li "I forgot my password" at bounding box center [374, 189] width 275 height 16
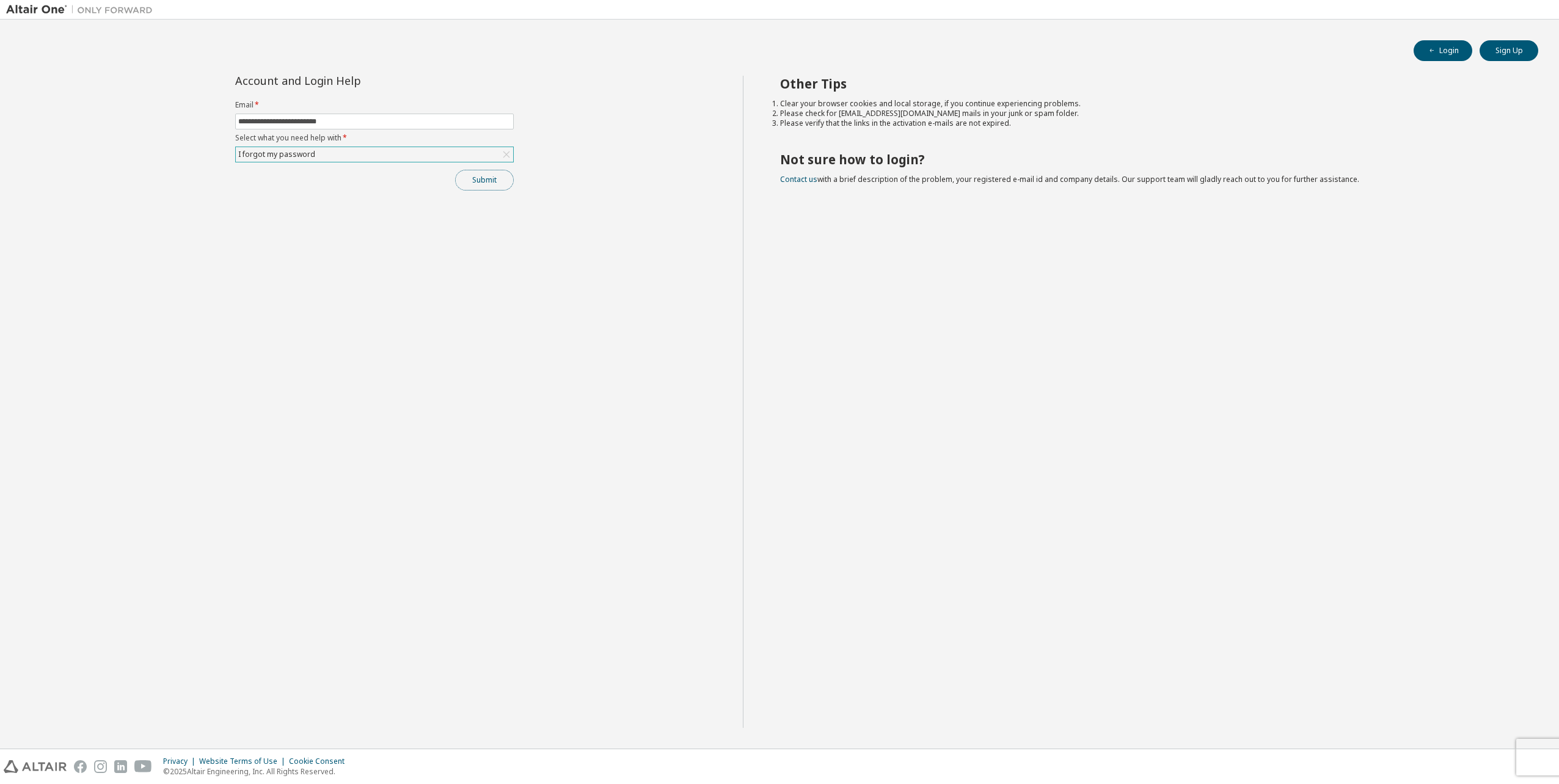
click at [479, 179] on button "Submit" at bounding box center [484, 180] width 59 height 21
click at [1535, 760] on icon "button" at bounding box center [1533, 759] width 7 height 7
click at [1442, 44] on button "Login" at bounding box center [1443, 51] width 59 height 21
click at [393, 122] on input "text" at bounding box center [374, 121] width 272 height 9
type input "**********"
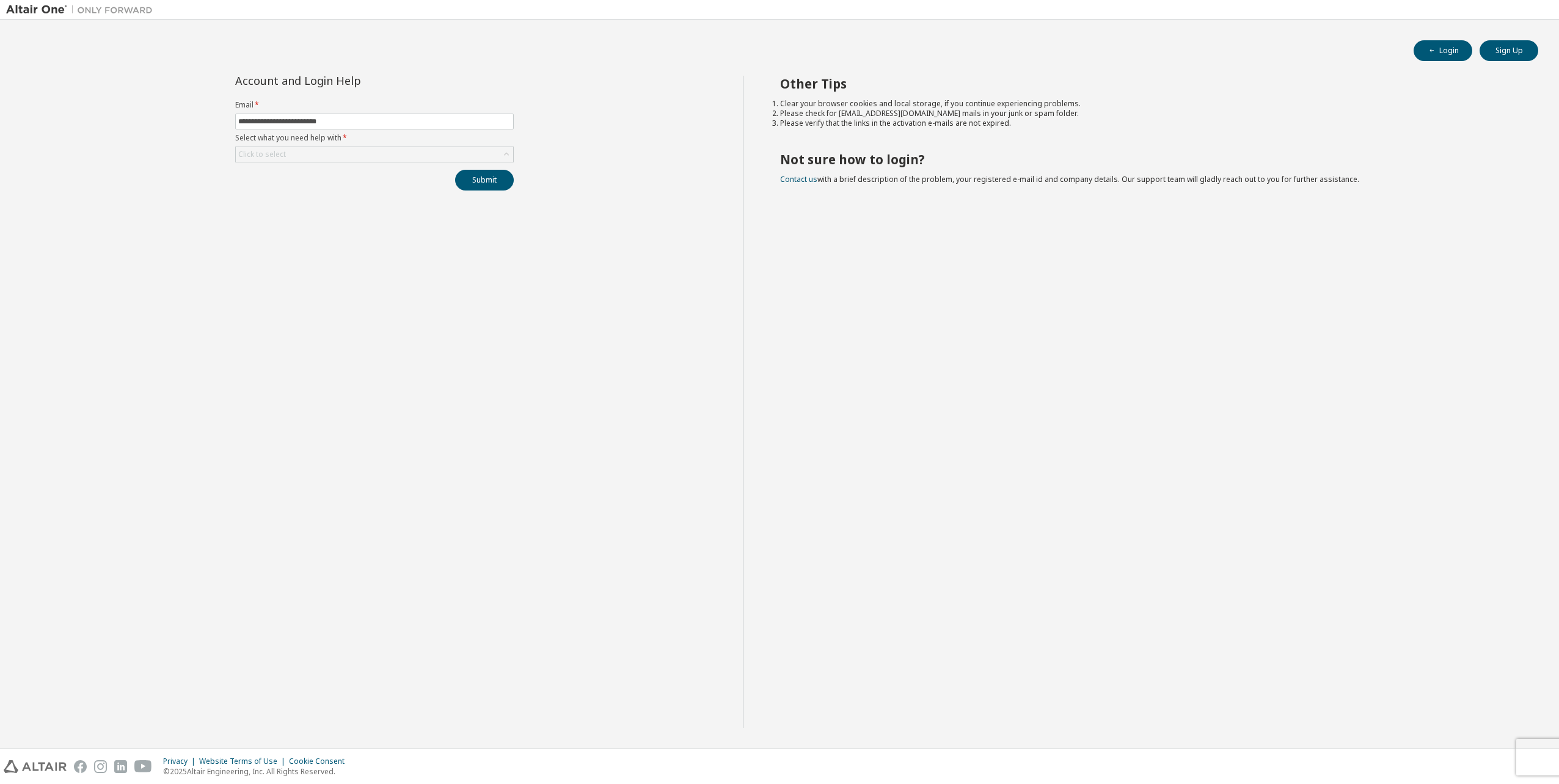
click at [374, 142] on label "Select what you need help with *" at bounding box center [374, 138] width 278 height 9
click at [367, 162] on div "**********" at bounding box center [374, 133] width 293 height 115
click at [362, 155] on div "Click to select" at bounding box center [374, 154] width 277 height 15
click at [330, 191] on li "I forgot my password" at bounding box center [374, 189] width 275 height 16
click at [500, 181] on button "Submit" at bounding box center [484, 180] width 59 height 21
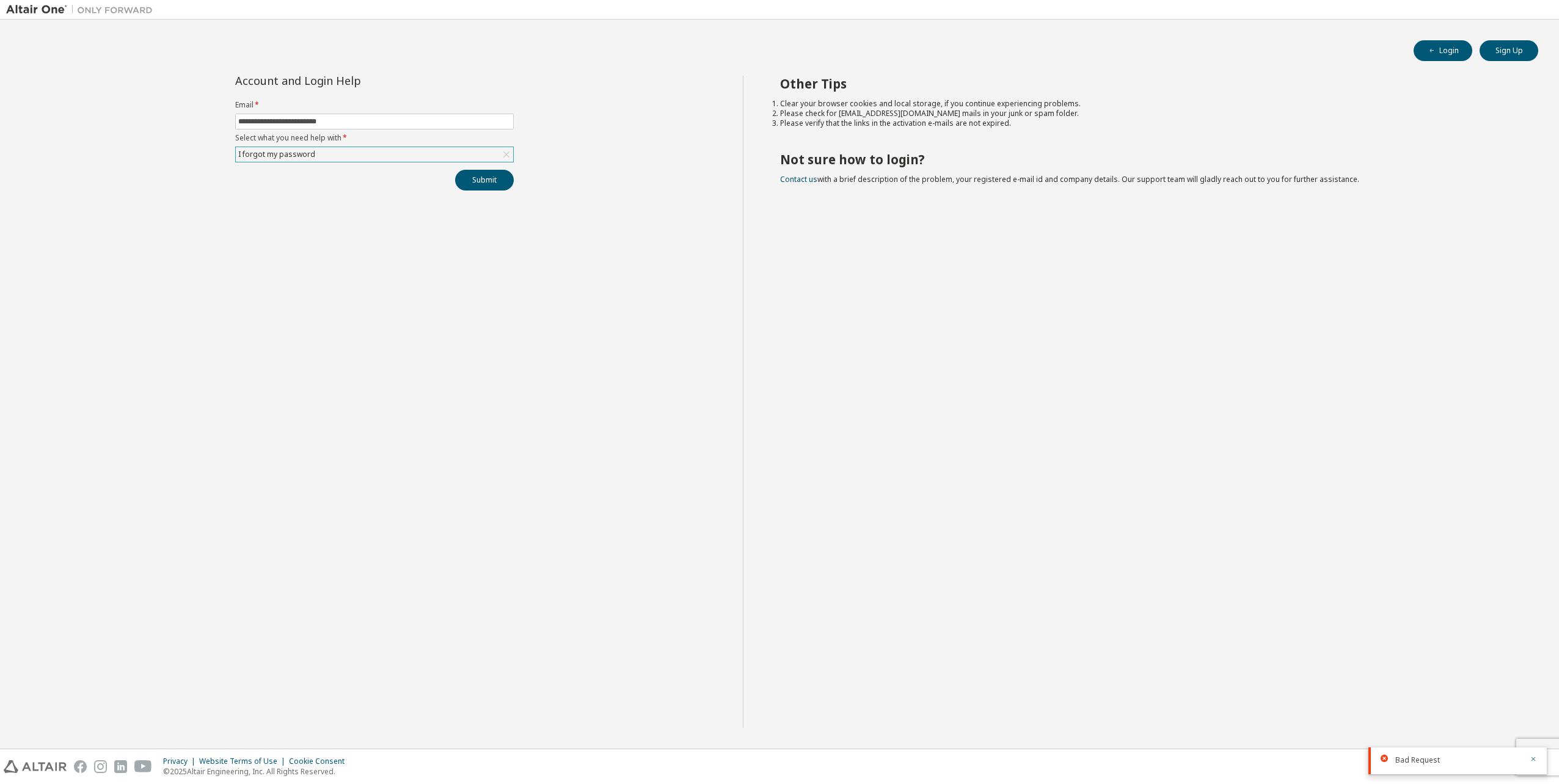
click at [1460, 757] on div "Bad Request" at bounding box center [1459, 760] width 127 height 11
click at [1531, 758] on icon "button" at bounding box center [1533, 759] width 7 height 7
click at [1065, 617] on div "Other Tips Clear your browser cookies and local storage, if you continue experi…" at bounding box center [1148, 402] width 811 height 653
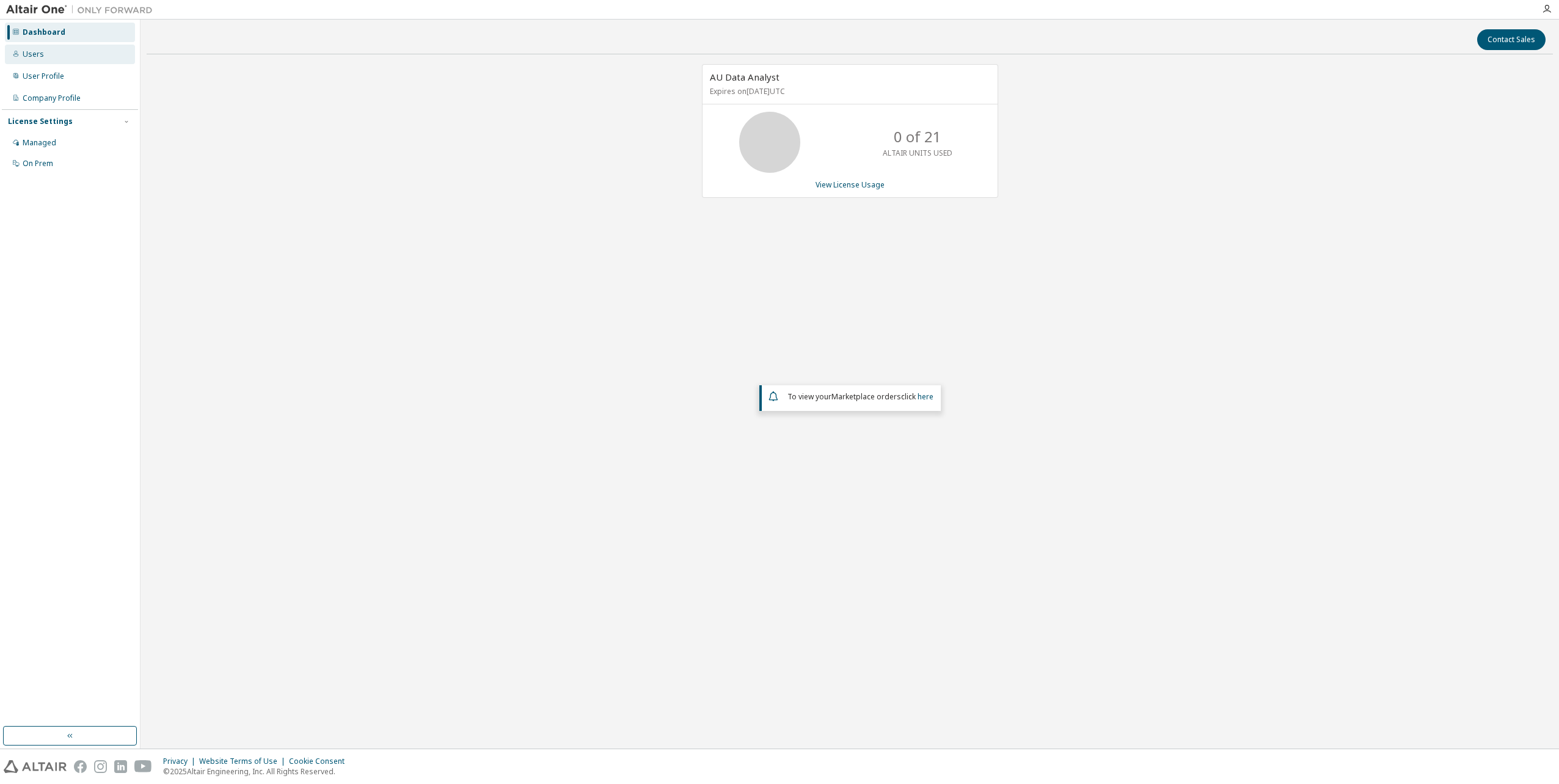
click at [44, 56] on div "Users" at bounding box center [69, 54] width 130 height 20
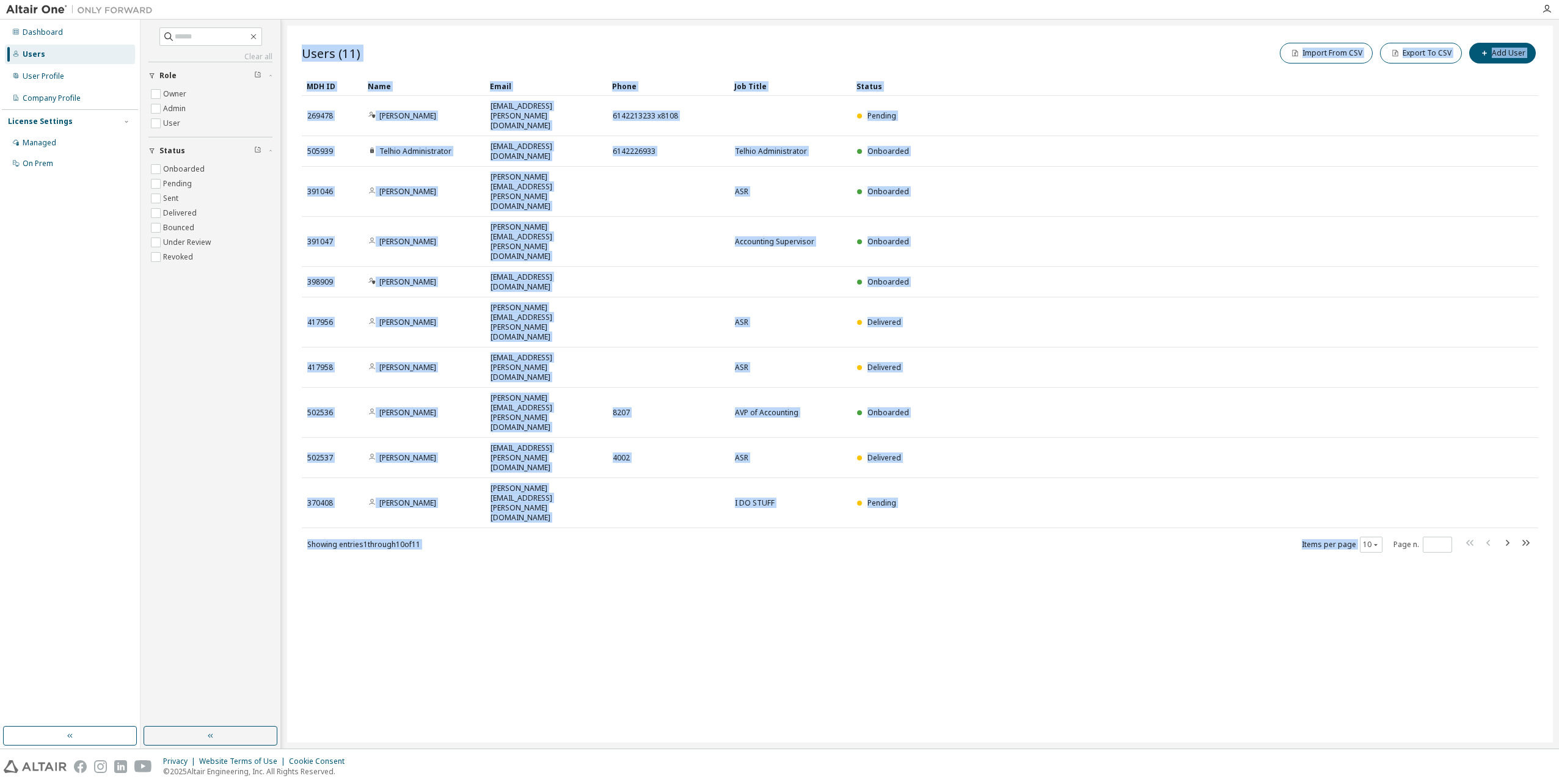
drag, startPoint x: 1509, startPoint y: 328, endPoint x: 898, endPoint y: 338, distance: 611.1
click at [898, 536] on div "Showing entries 1 through 10 of 11 Items per page 10 Page n. *" at bounding box center [920, 545] width 1237 height 18
click at [1508, 536] on icon "button" at bounding box center [1507, 543] width 15 height 15
type input "*"
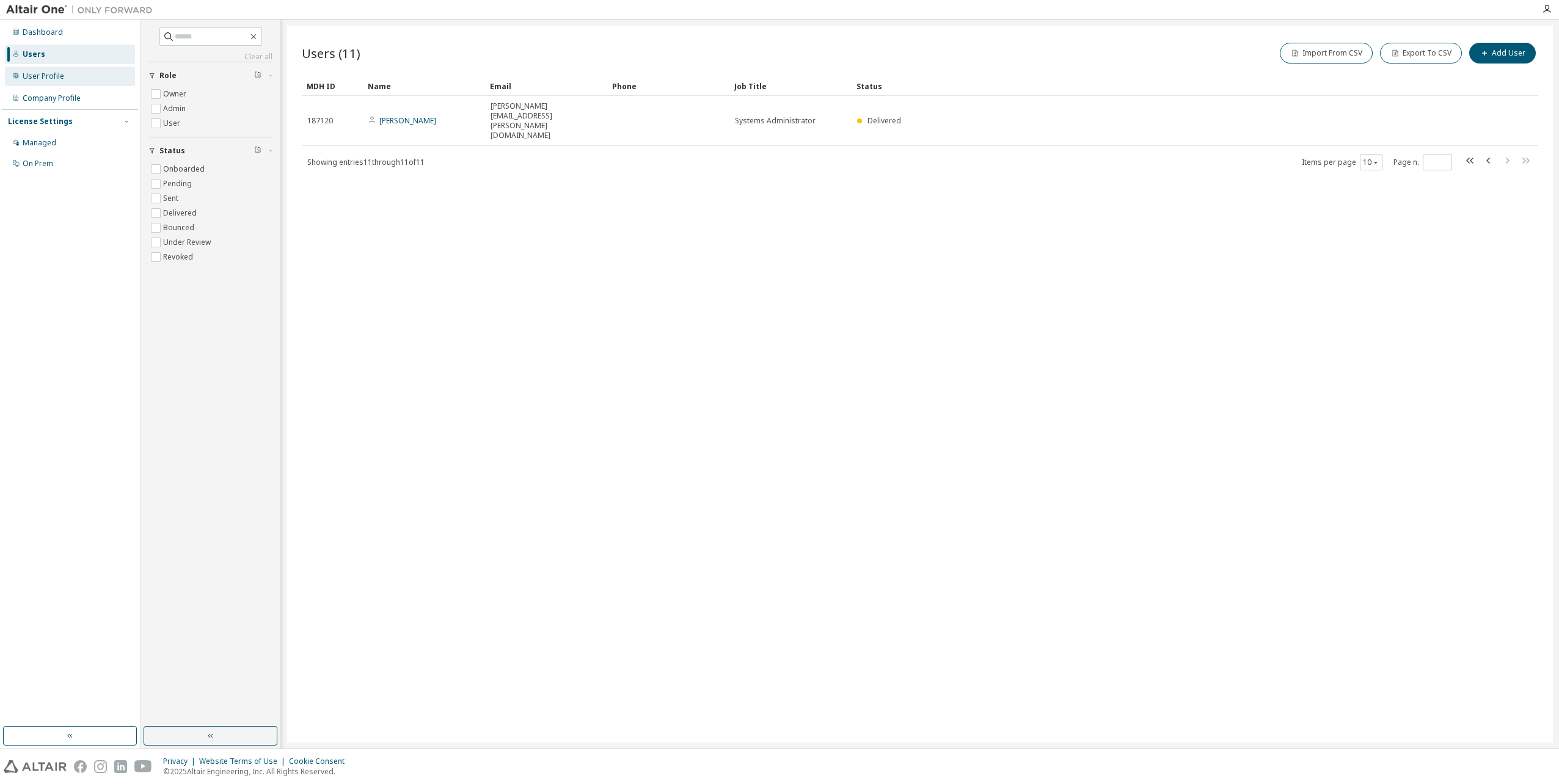
click at [36, 75] on div "User Profile" at bounding box center [44, 76] width 42 height 9
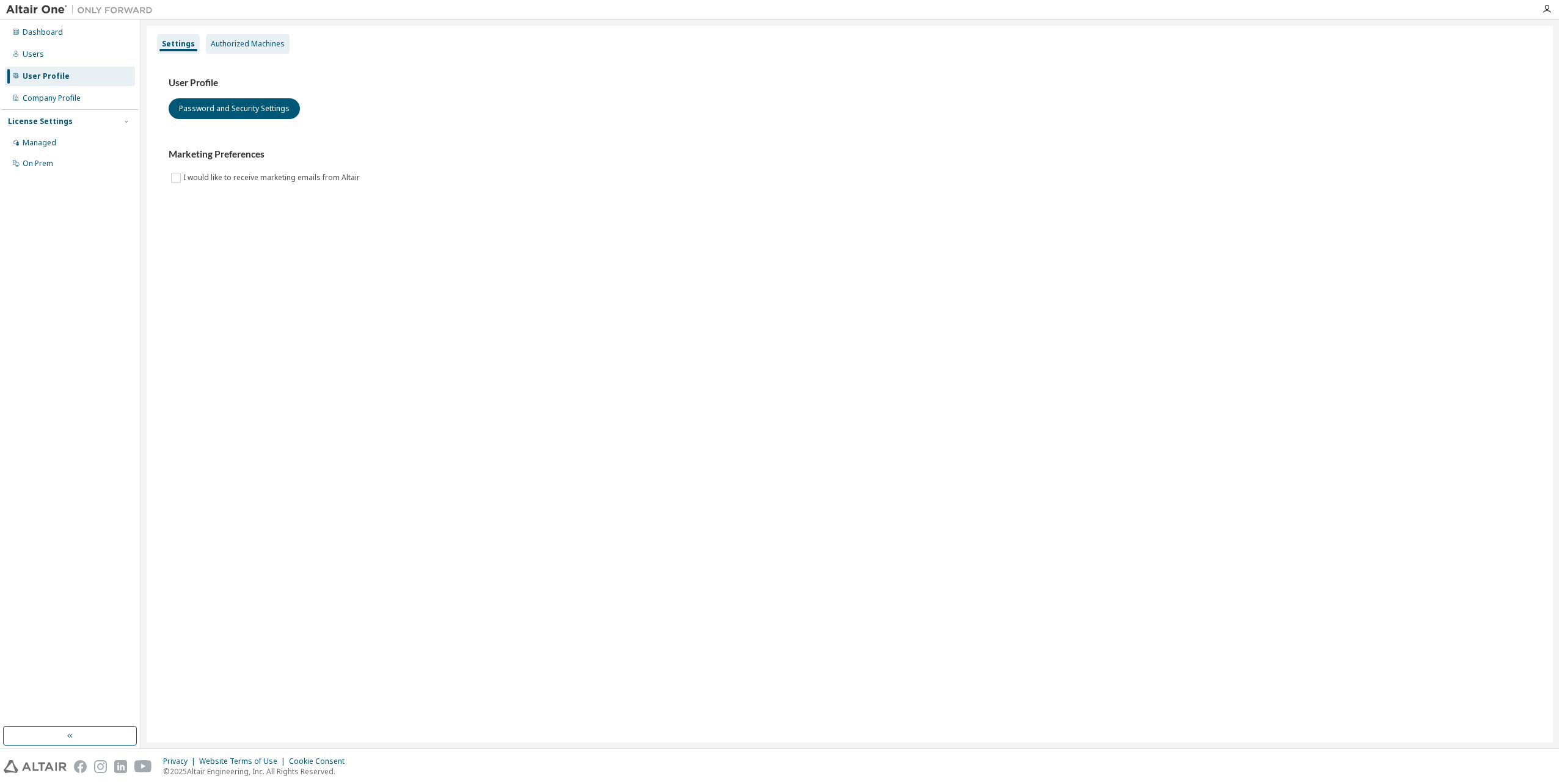
click at [243, 45] on div "Authorized Machines" at bounding box center [248, 44] width 74 height 9
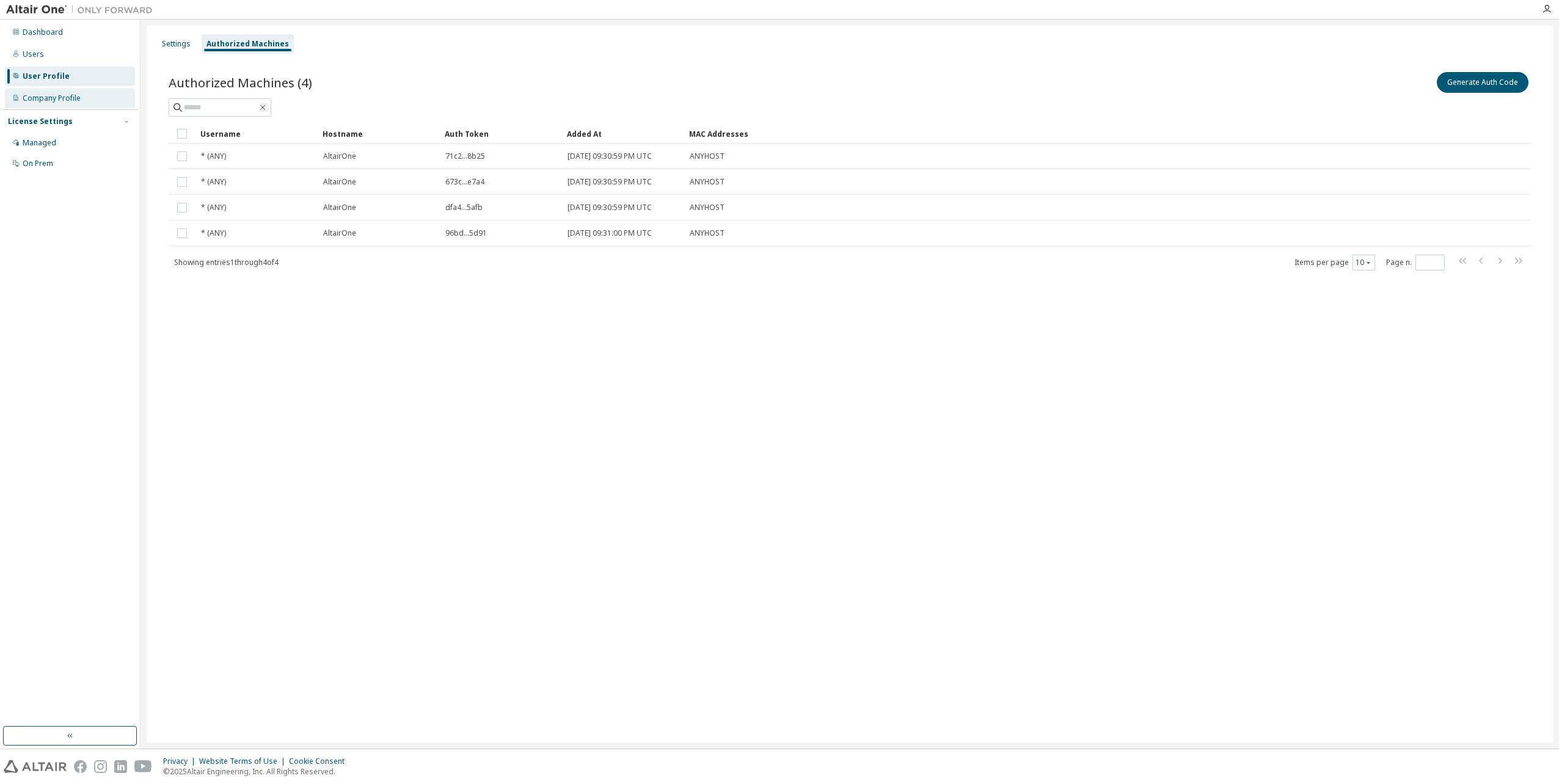
click at [38, 96] on div "Company Profile" at bounding box center [52, 98] width 58 height 9
